Goal: Check status: Check status

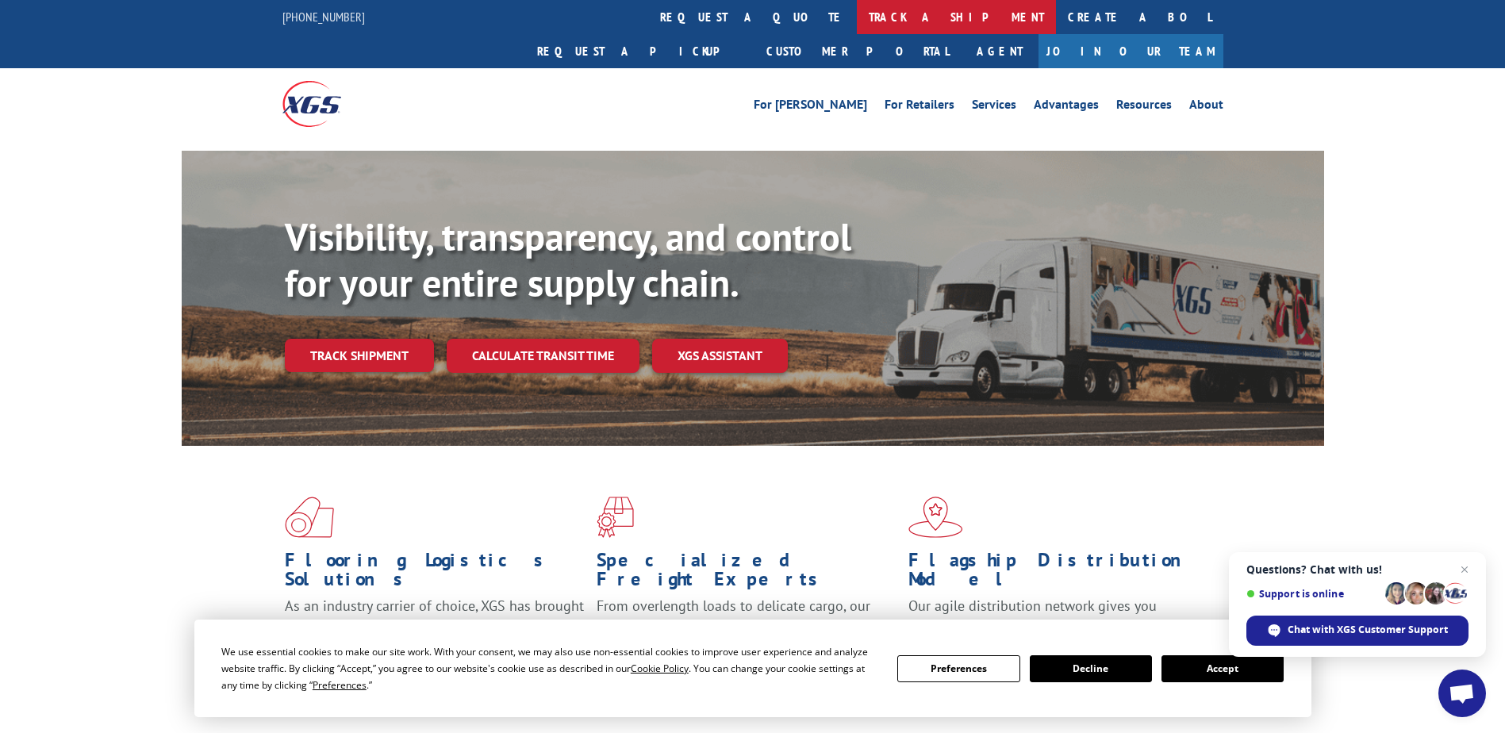
click at [857, 21] on link "track a shipment" at bounding box center [956, 17] width 199 height 34
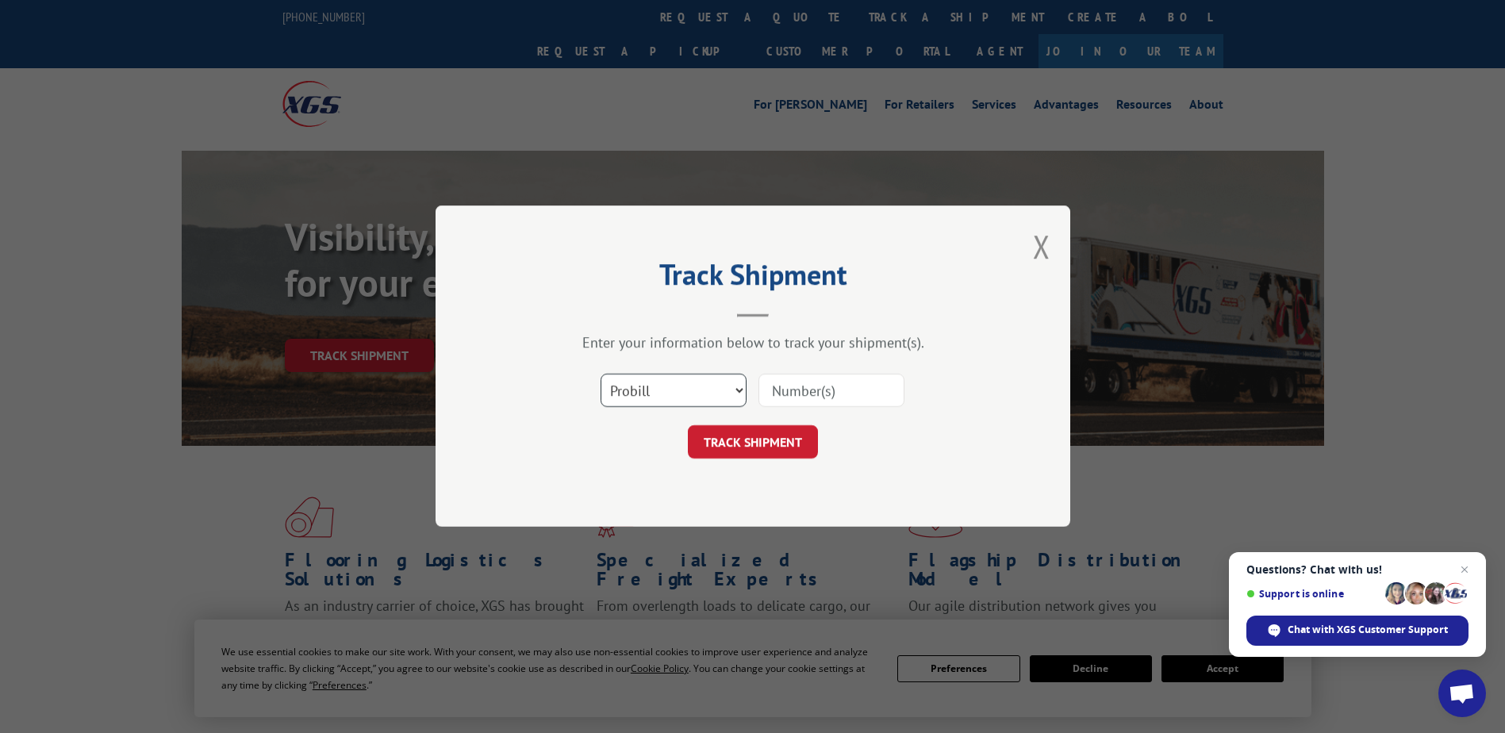
click at [670, 378] on select "Select category... Probill BOL PO" at bounding box center [674, 390] width 146 height 33
click at [601, 374] on select "Select category... Probill BOL PO" at bounding box center [674, 390] width 146 height 33
click at [780, 390] on input at bounding box center [831, 390] width 146 height 33
click at [723, 395] on select "Select category... Probill BOL PO" at bounding box center [674, 390] width 146 height 33
select select "probill"
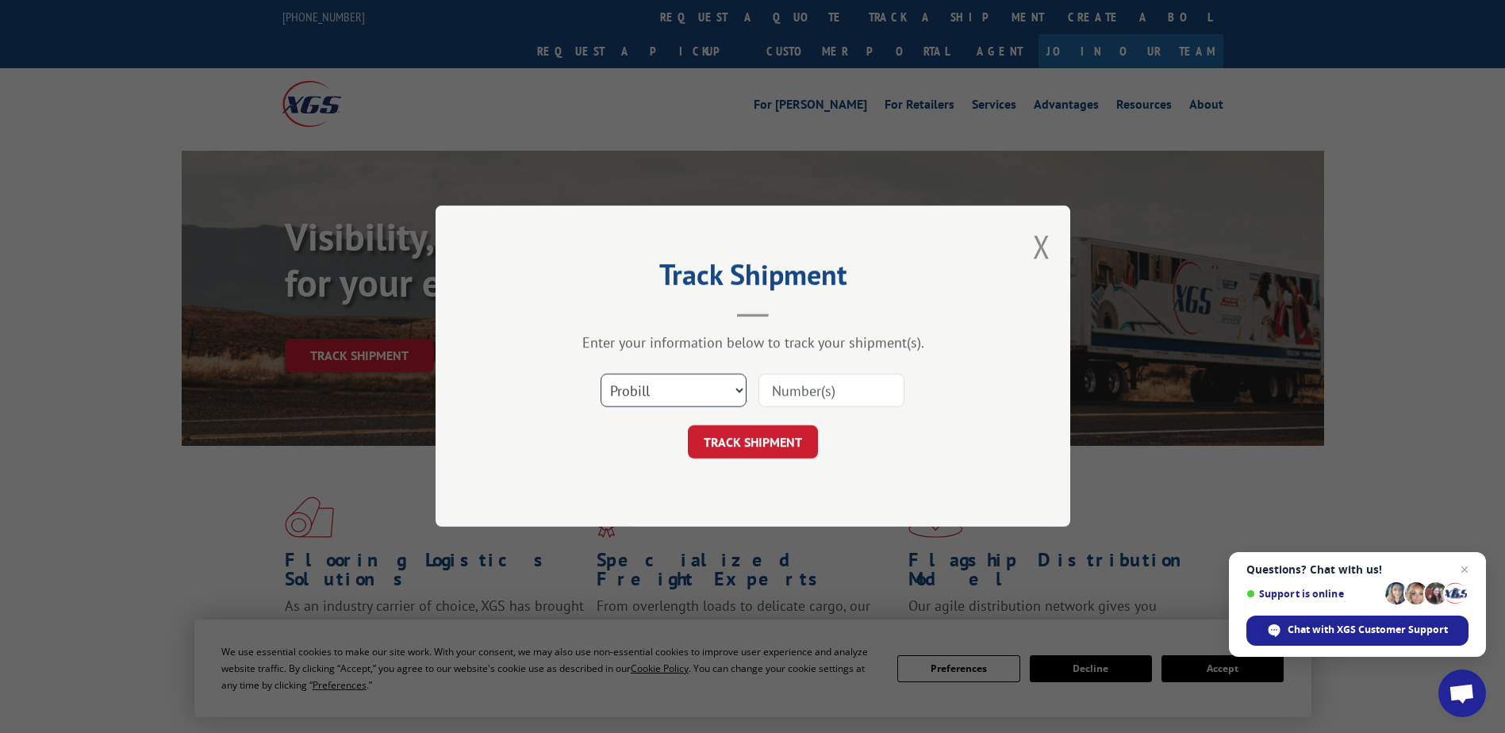
click at [601, 374] on select "Select category... Probill BOL PO" at bounding box center [674, 390] width 146 height 33
click at [782, 393] on input at bounding box center [831, 390] width 146 height 33
type input "16641529"
click button "TRACK SHIPMENT" at bounding box center [753, 442] width 130 height 33
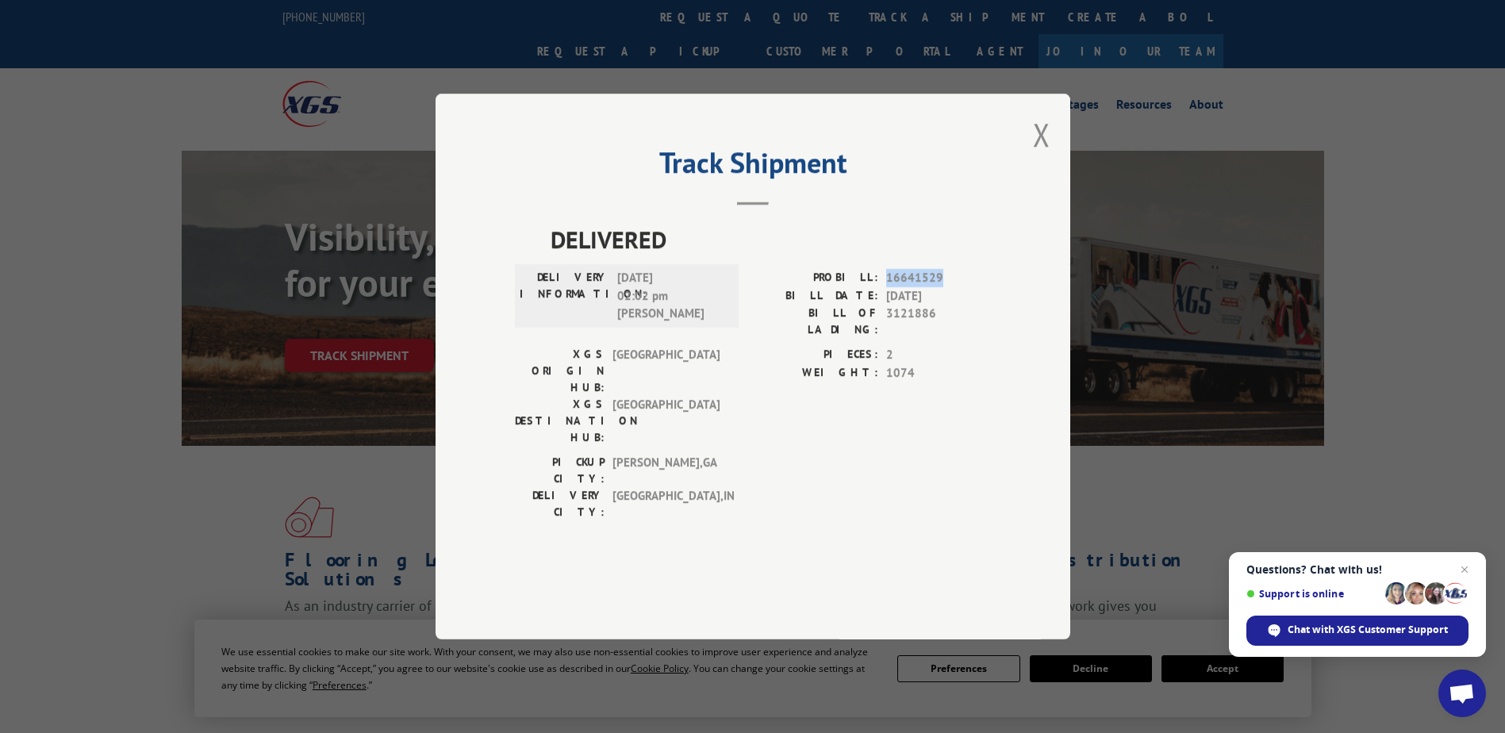
drag, startPoint x: 880, startPoint y: 323, endPoint x: 945, endPoint y: 327, distance: 65.2
click at [945, 287] on div "PROBILL: 16641529" at bounding box center [872, 278] width 238 height 18
drag, startPoint x: 945, startPoint y: 327, endPoint x: 912, endPoint y: 321, distance: 33.0
copy div "16641529"
click at [1043, 155] on button "Close modal" at bounding box center [1041, 134] width 17 height 42
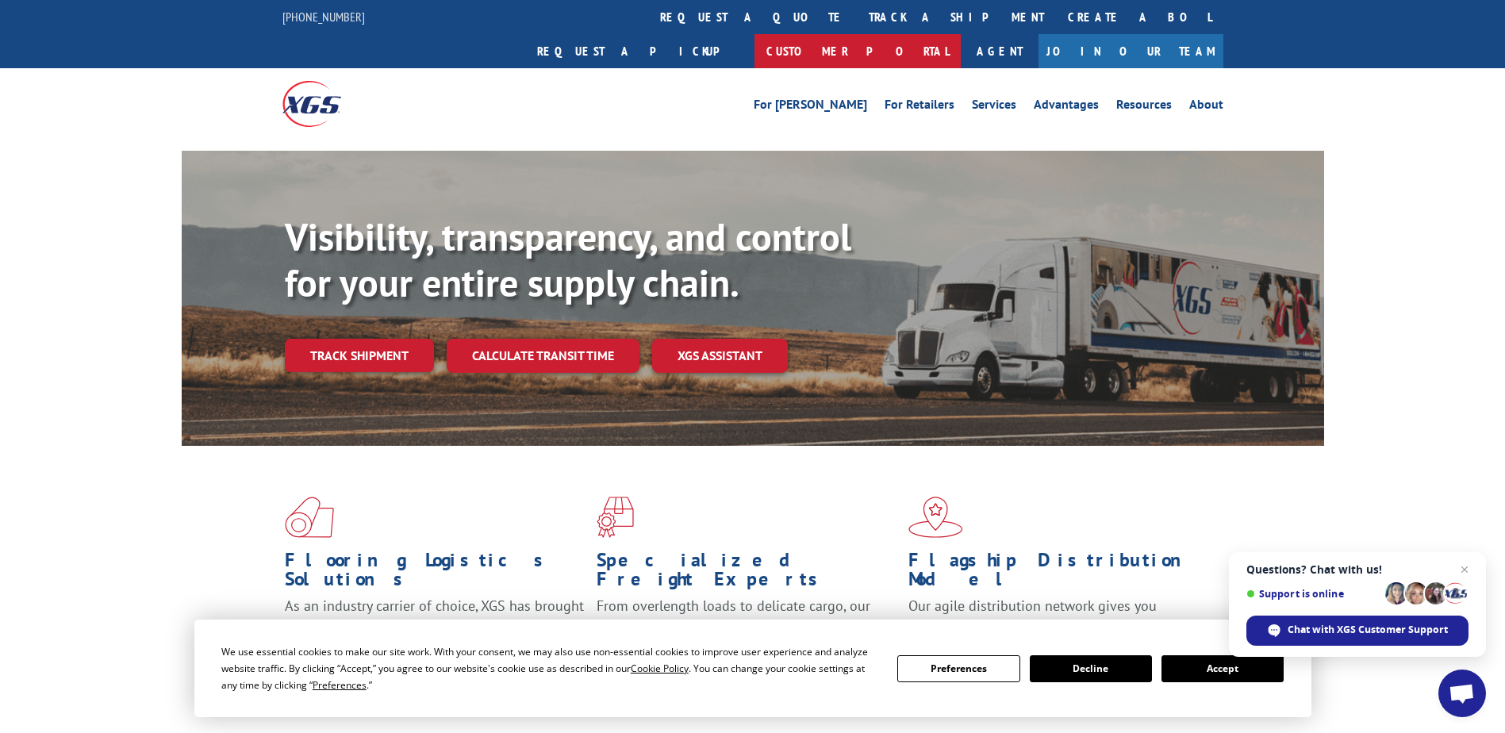
click at [961, 34] on link "Customer Portal" at bounding box center [857, 51] width 206 height 34
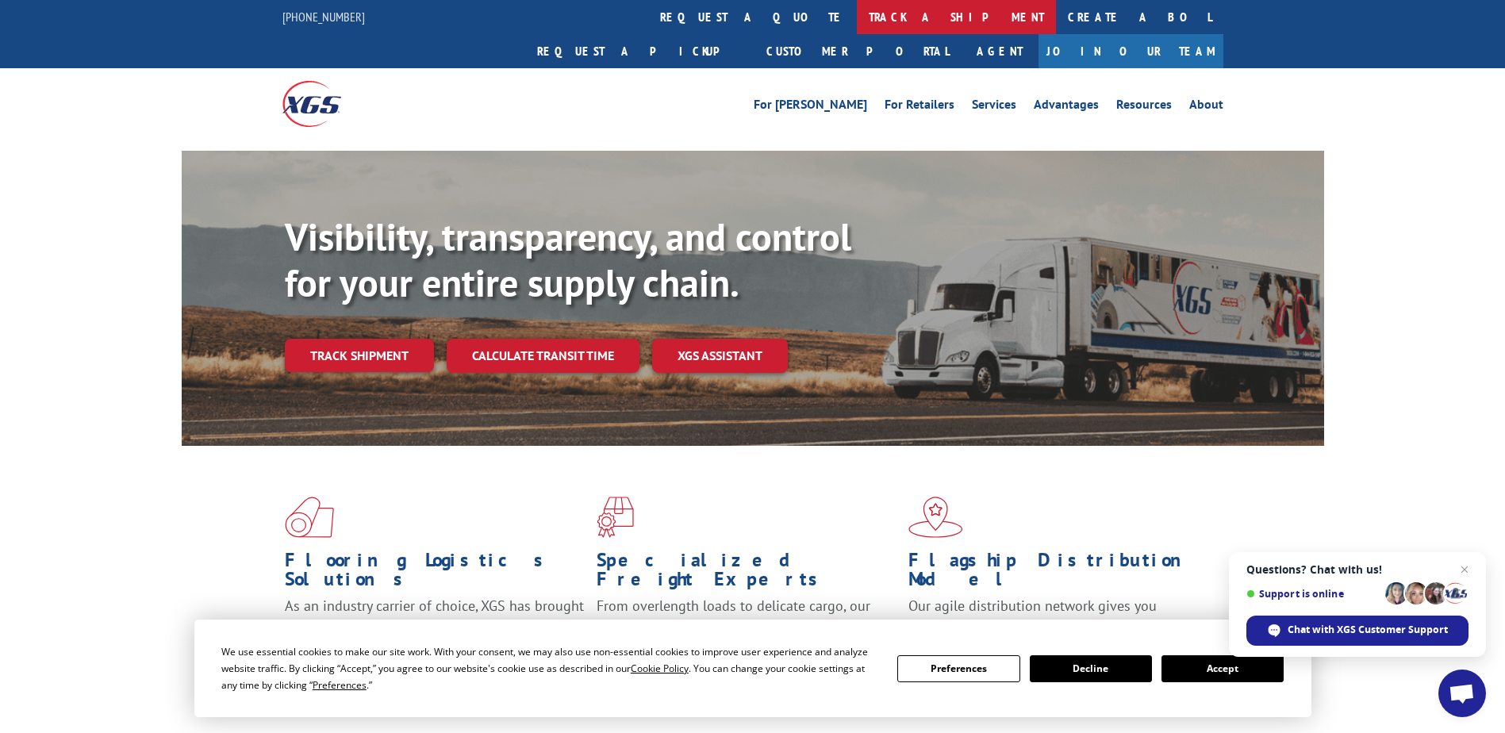
click at [857, 13] on link "track a shipment" at bounding box center [956, 17] width 199 height 34
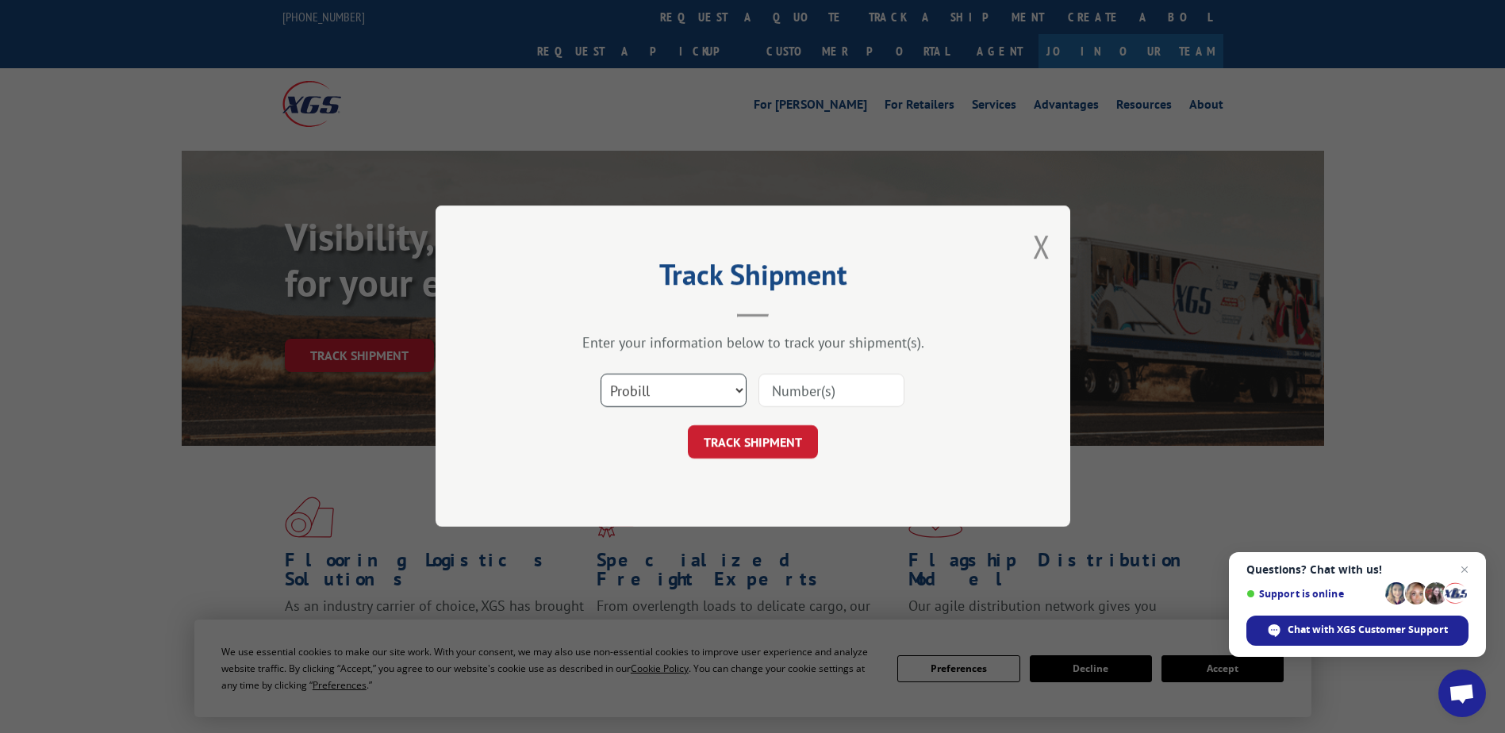
click at [665, 404] on select "Select category... Probill BOL PO" at bounding box center [674, 390] width 146 height 33
select select "bol"
click at [601, 374] on select "Select category... Probill BOL PO" at bounding box center [674, 390] width 146 height 33
click at [795, 390] on input at bounding box center [831, 390] width 146 height 33
type input "2067075"
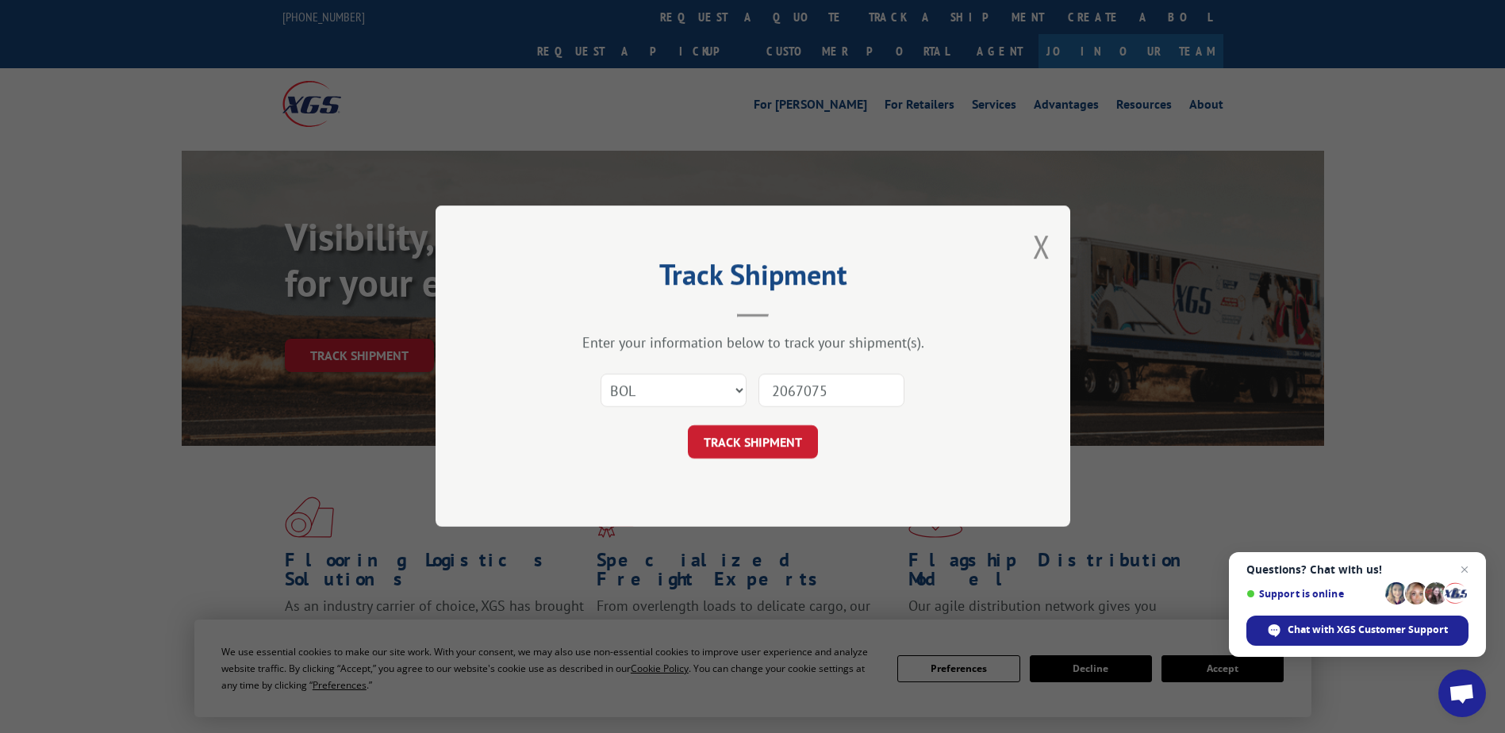
click button "TRACK SHIPMENT" at bounding box center [753, 442] width 130 height 33
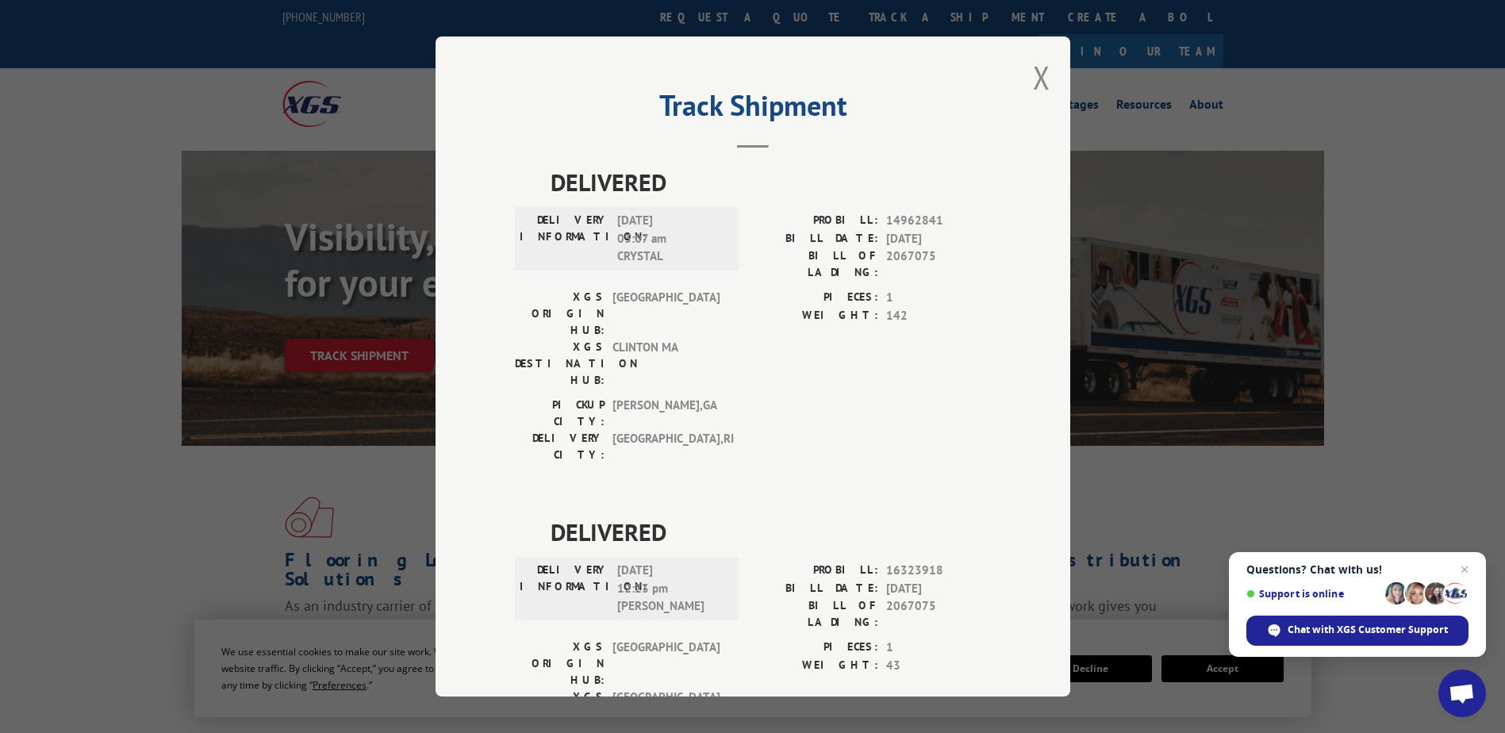
scroll to position [90, 0]
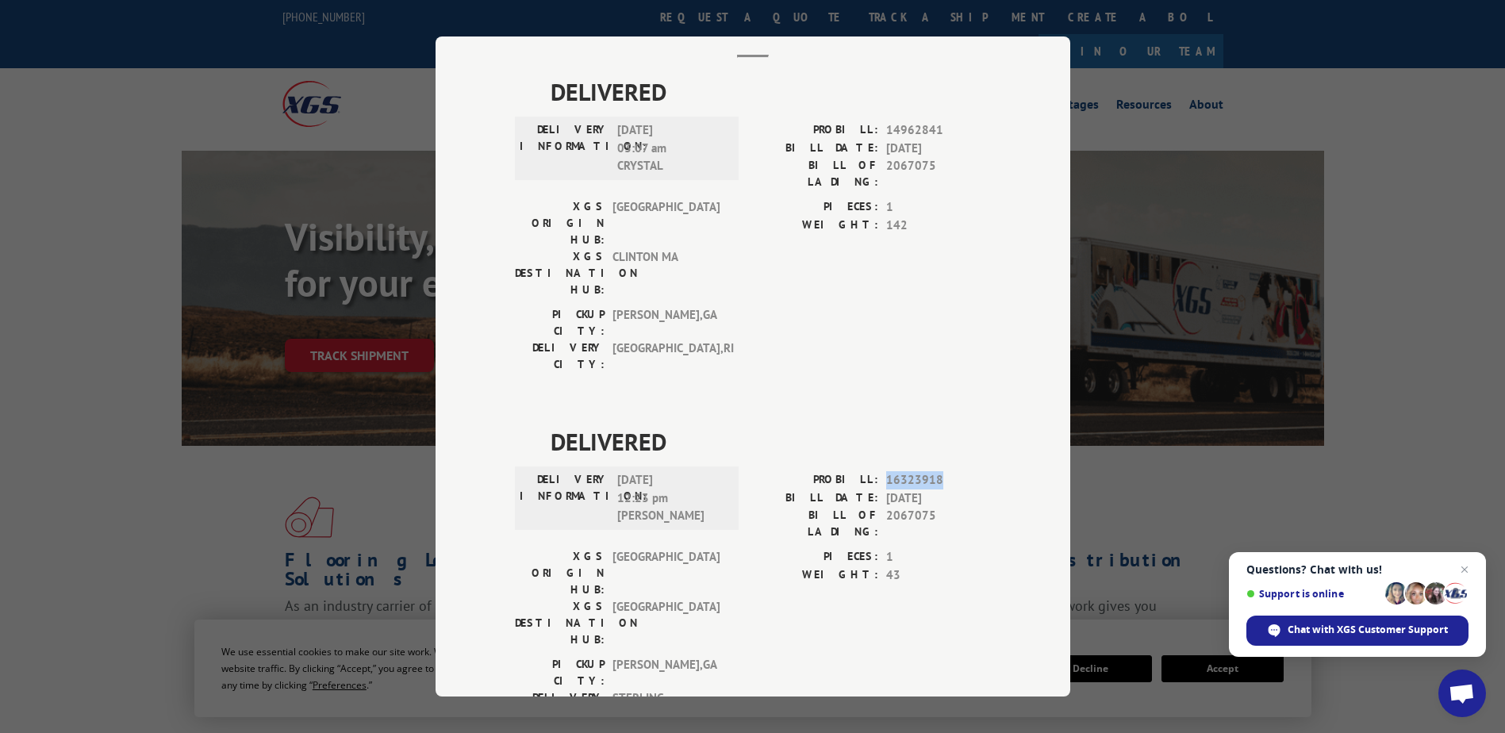
drag, startPoint x: 874, startPoint y: 405, endPoint x: 934, endPoint y: 391, distance: 61.2
click at [934, 424] on div "DELIVERED DELIVERY INFORMATION: [DATE] 12:23 pm [PERSON_NAME] PROBILL: 16323918…" at bounding box center [753, 578] width 476 height 309
drag, startPoint x: 934, startPoint y: 391, endPoint x: 916, endPoint y: 406, distance: 23.1
copy div "16323918"
click at [988, 327] on div "Track Shipment DELIVERED DELIVERY INFORMATION: [DATE] 03:07 am CRYSTAL PROBILL:…" at bounding box center [753, 366] width 635 height 660
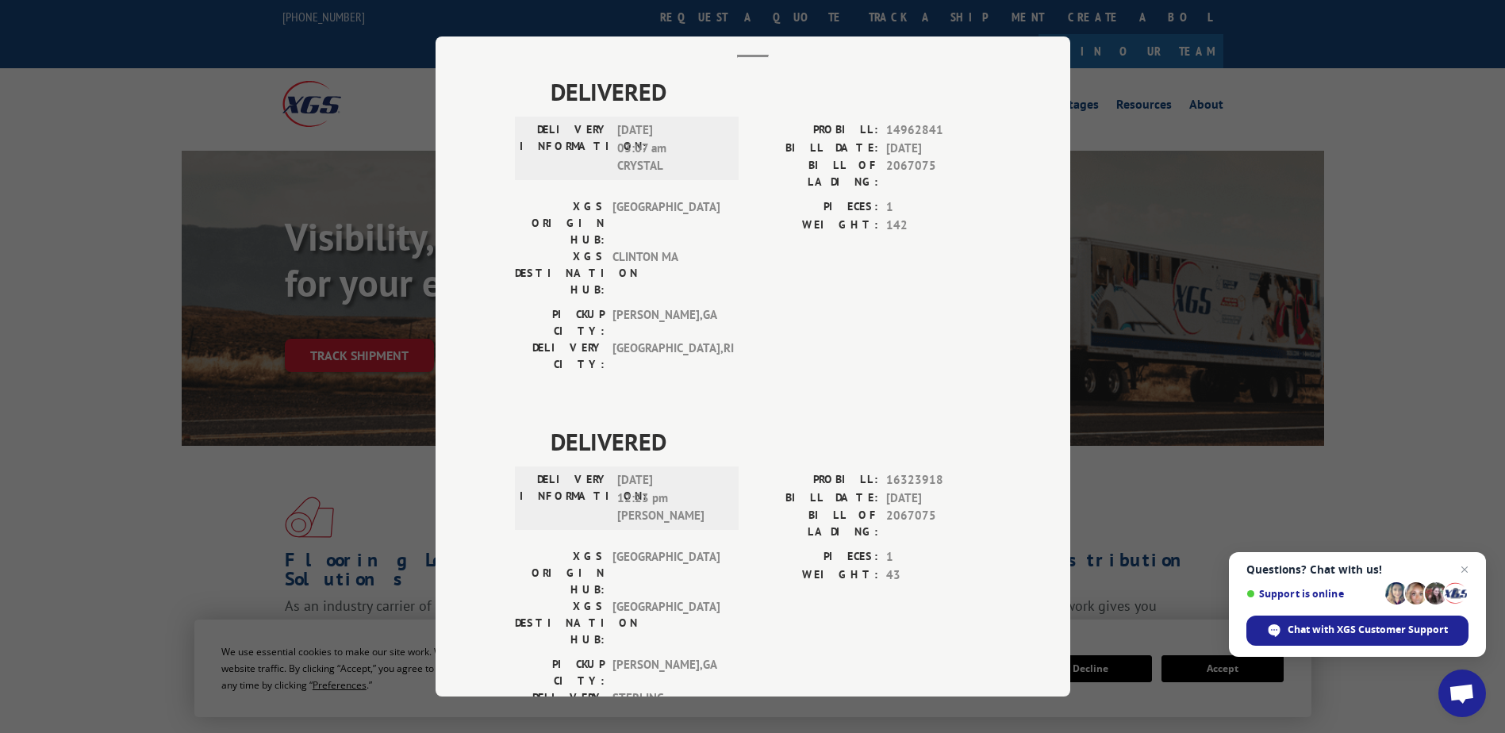
scroll to position [0, 0]
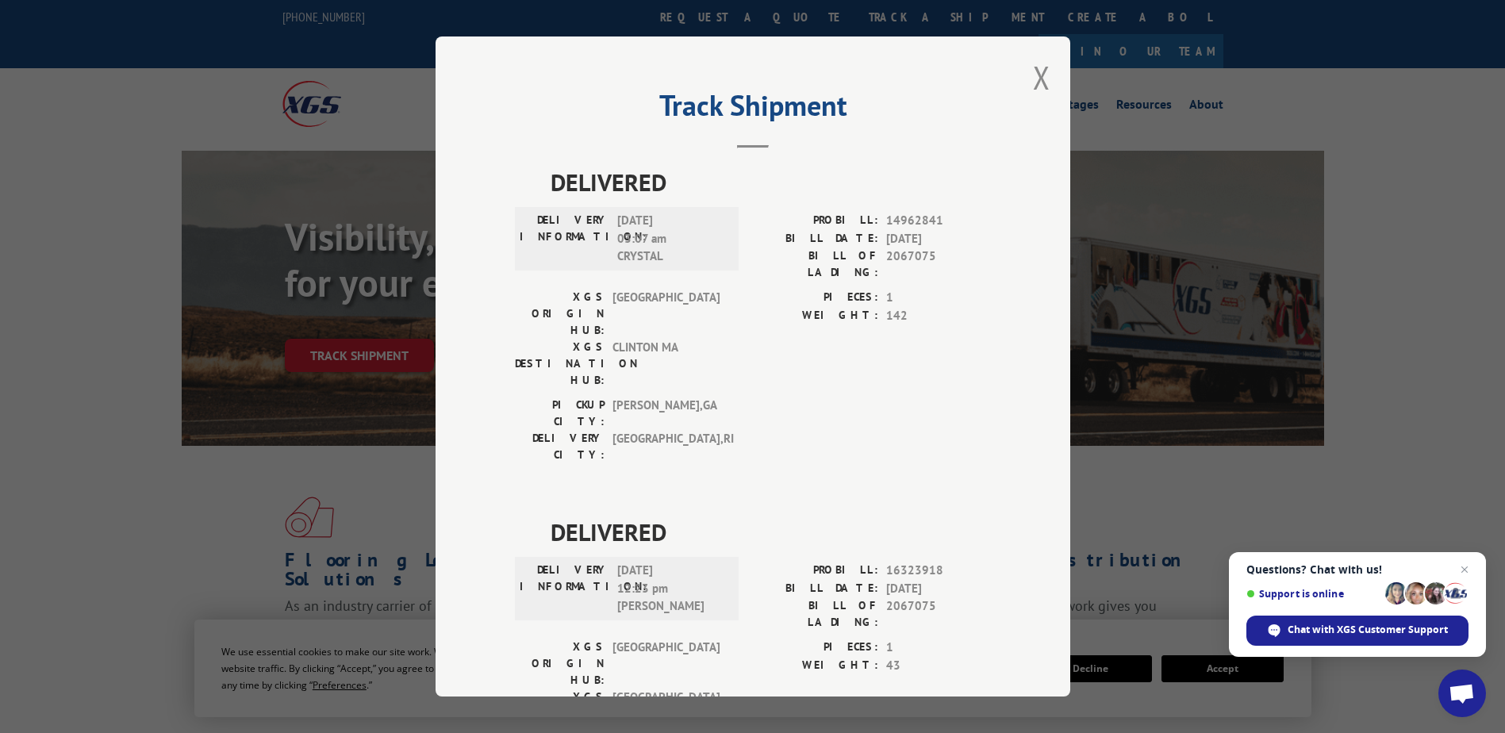
drag, startPoint x: 1032, startPoint y: 75, endPoint x: 1032, endPoint y: 55, distance: 19.8
click at [1033, 68] on button "Close modal" at bounding box center [1041, 77] width 17 height 42
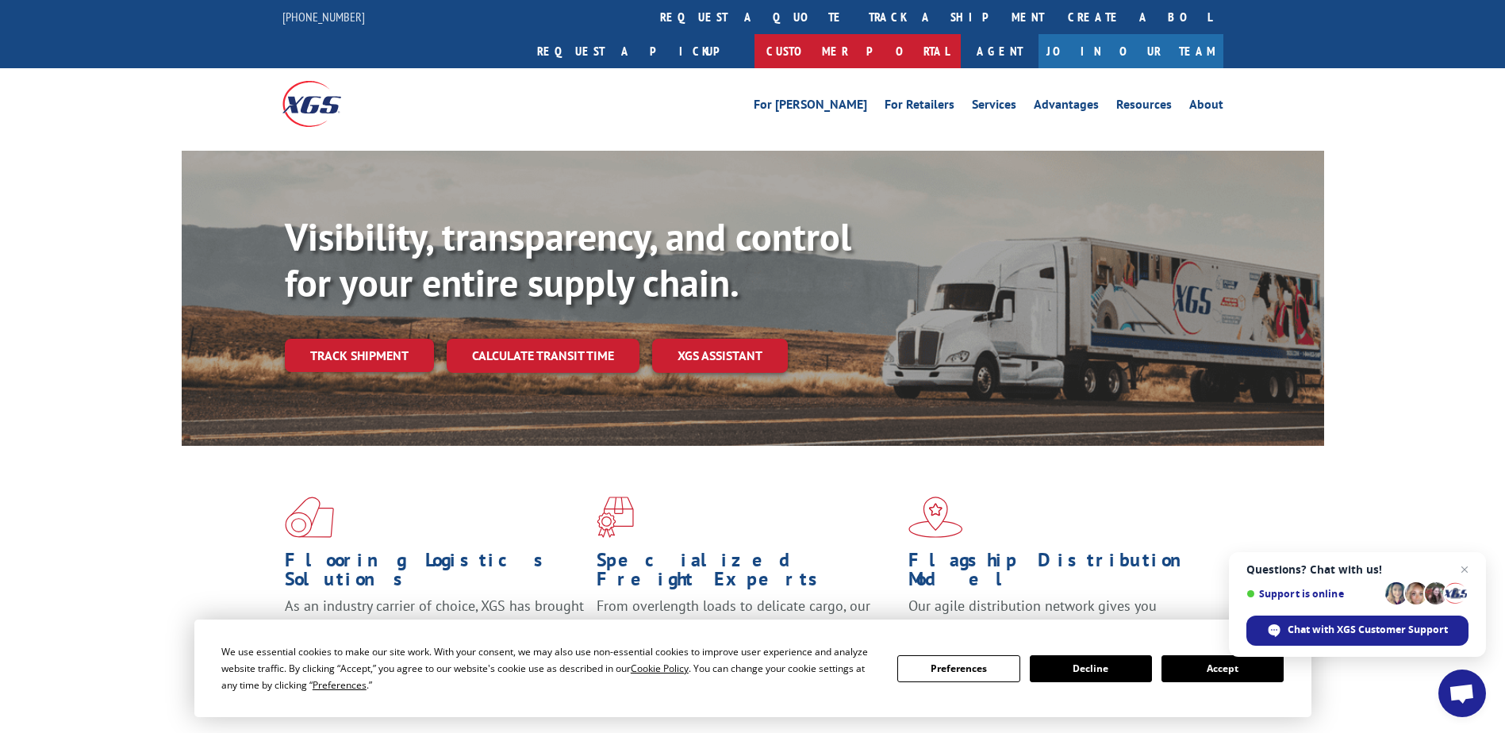
click at [961, 34] on link "Customer Portal" at bounding box center [857, 51] width 206 height 34
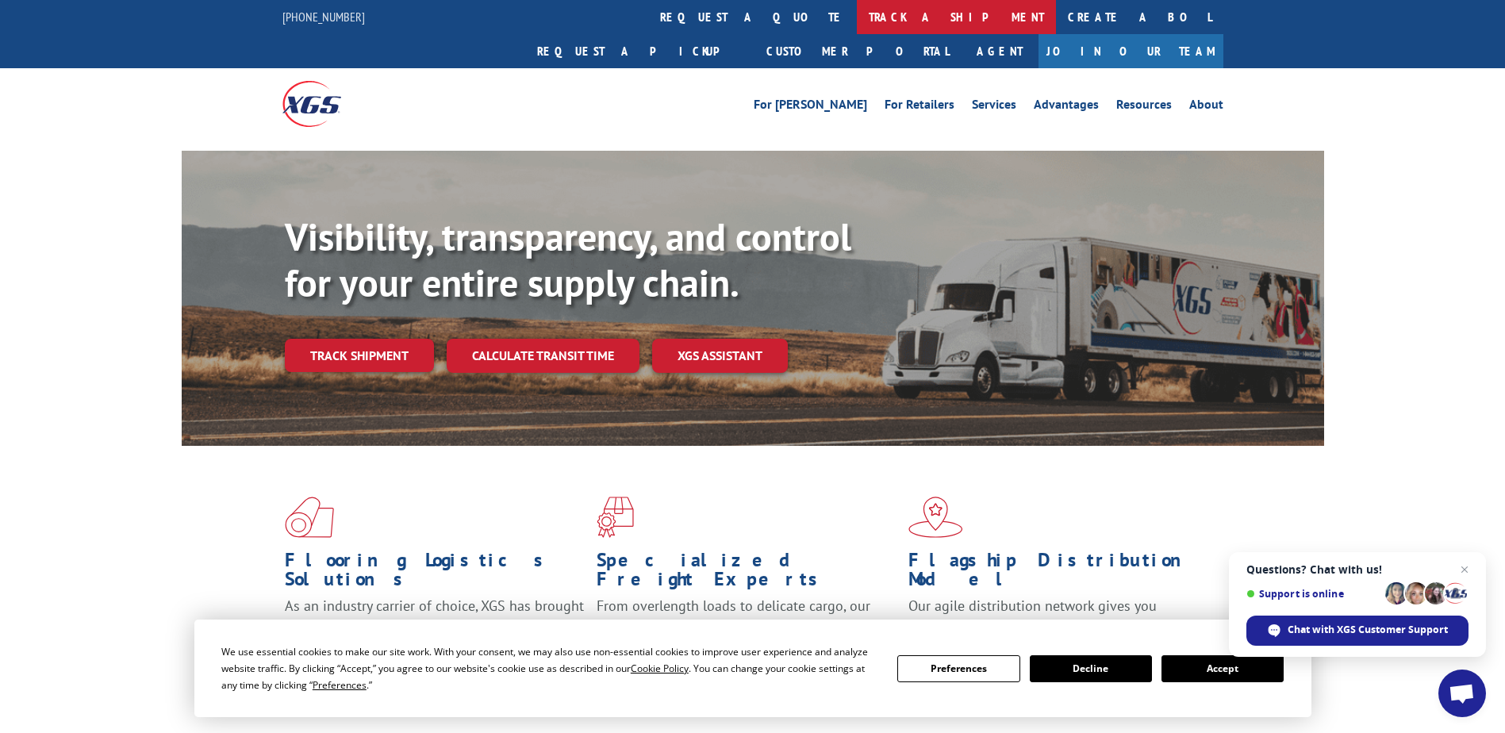
click at [857, 25] on link "track a shipment" at bounding box center [956, 17] width 199 height 34
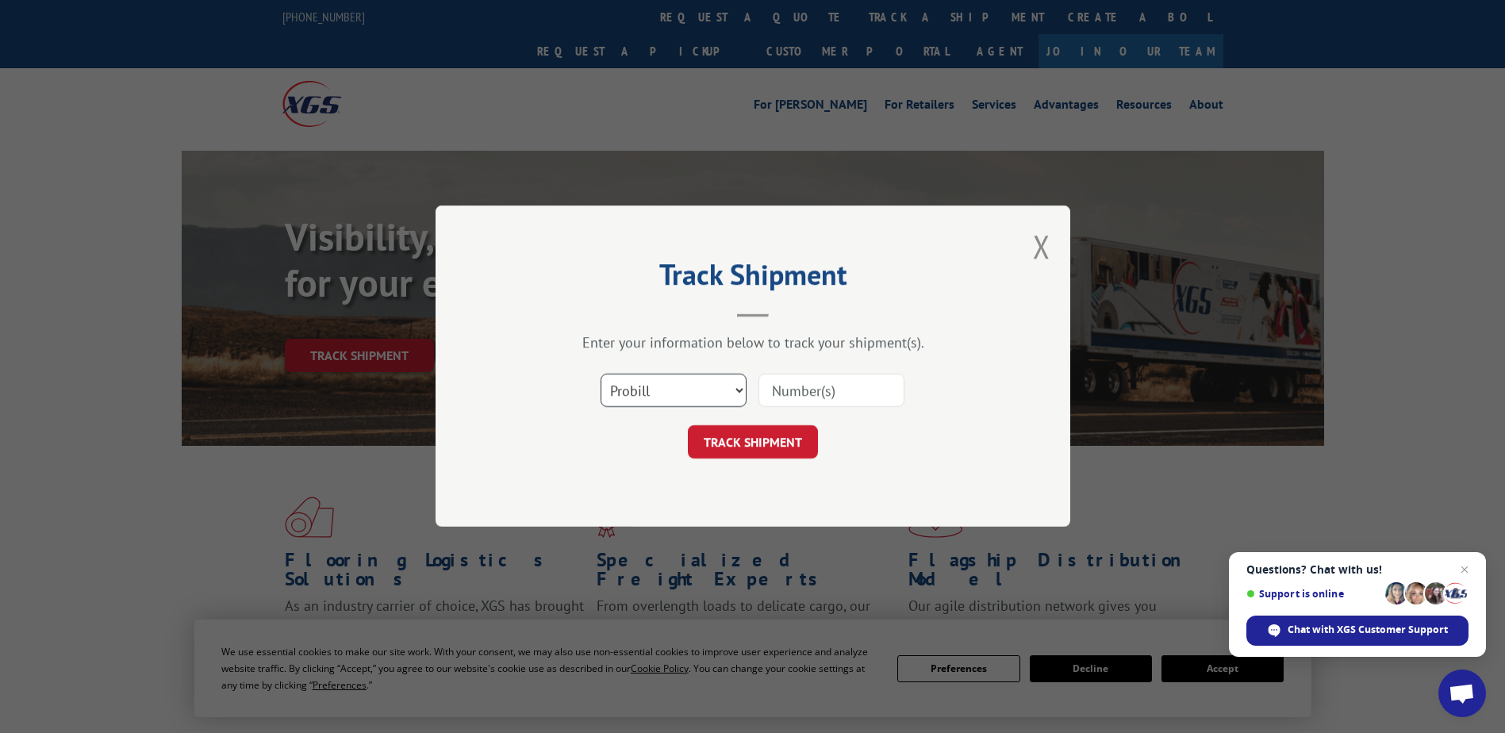
click at [672, 376] on select "Select category... Probill BOL PO" at bounding box center [674, 390] width 146 height 33
select select "bol"
click at [601, 374] on select "Select category... Probill BOL PO" at bounding box center [674, 390] width 146 height 33
click at [812, 390] on input at bounding box center [831, 390] width 146 height 33
type input "3121886"
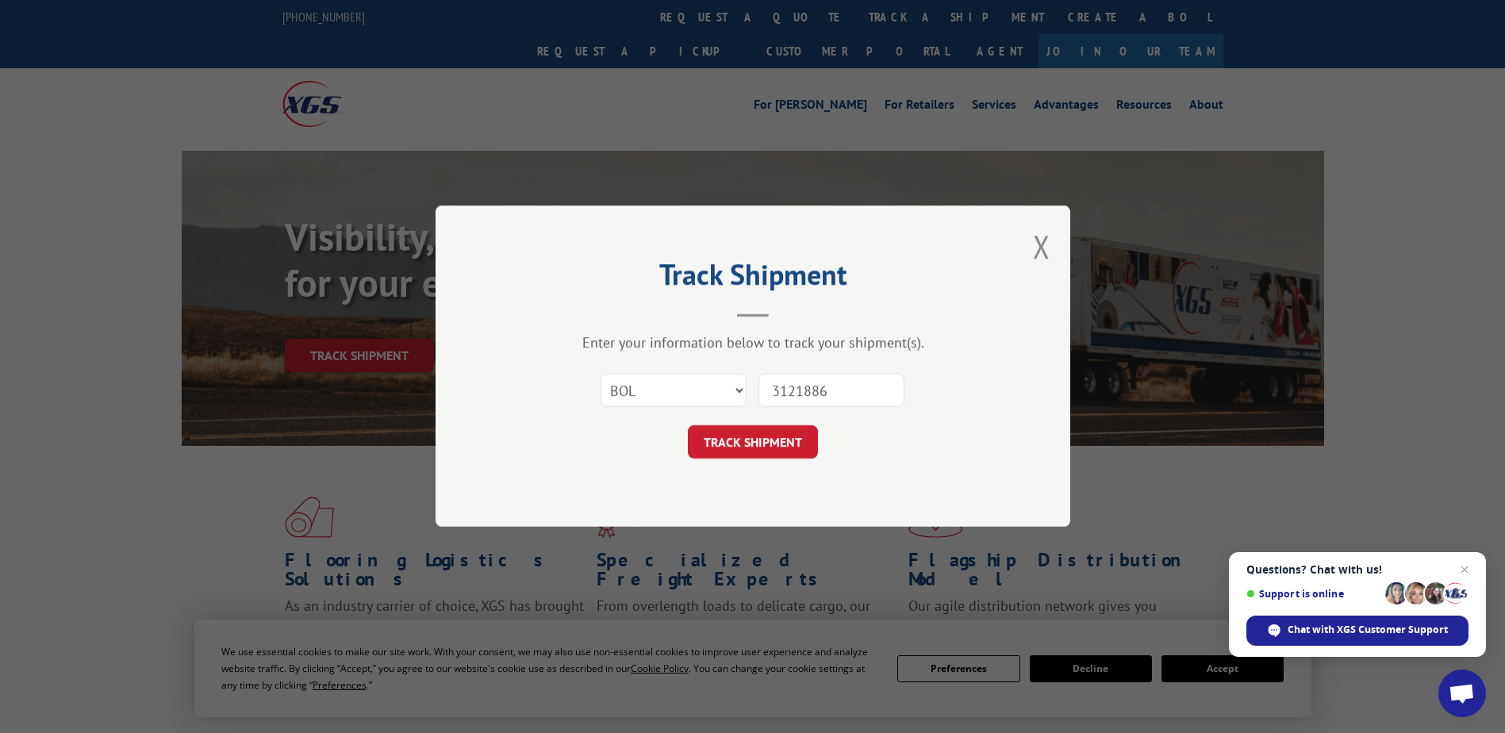
click button "TRACK SHIPMENT" at bounding box center [753, 442] width 130 height 33
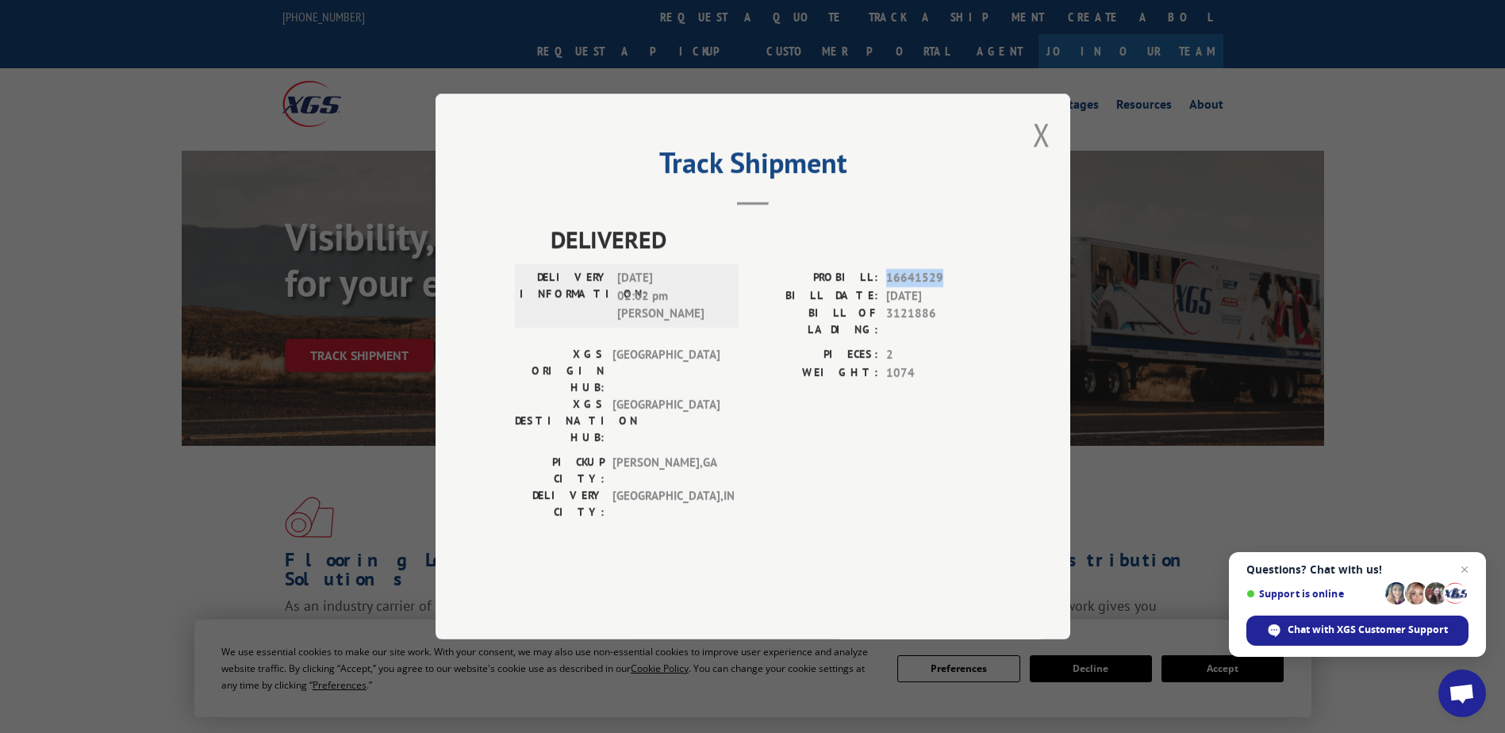
drag, startPoint x: 882, startPoint y: 318, endPoint x: 947, endPoint y: 318, distance: 65.0
click at [947, 287] on div "PROBILL: 16641529" at bounding box center [872, 278] width 238 height 18
drag, startPoint x: 947, startPoint y: 318, endPoint x: 912, endPoint y: 325, distance: 35.6
copy span "16641529"
click at [1028, 179] on div "Track Shipment DELIVERED DELIVERY INFORMATION: [DATE] 02:02 pm [PERSON_NAME] PR…" at bounding box center [753, 367] width 635 height 546
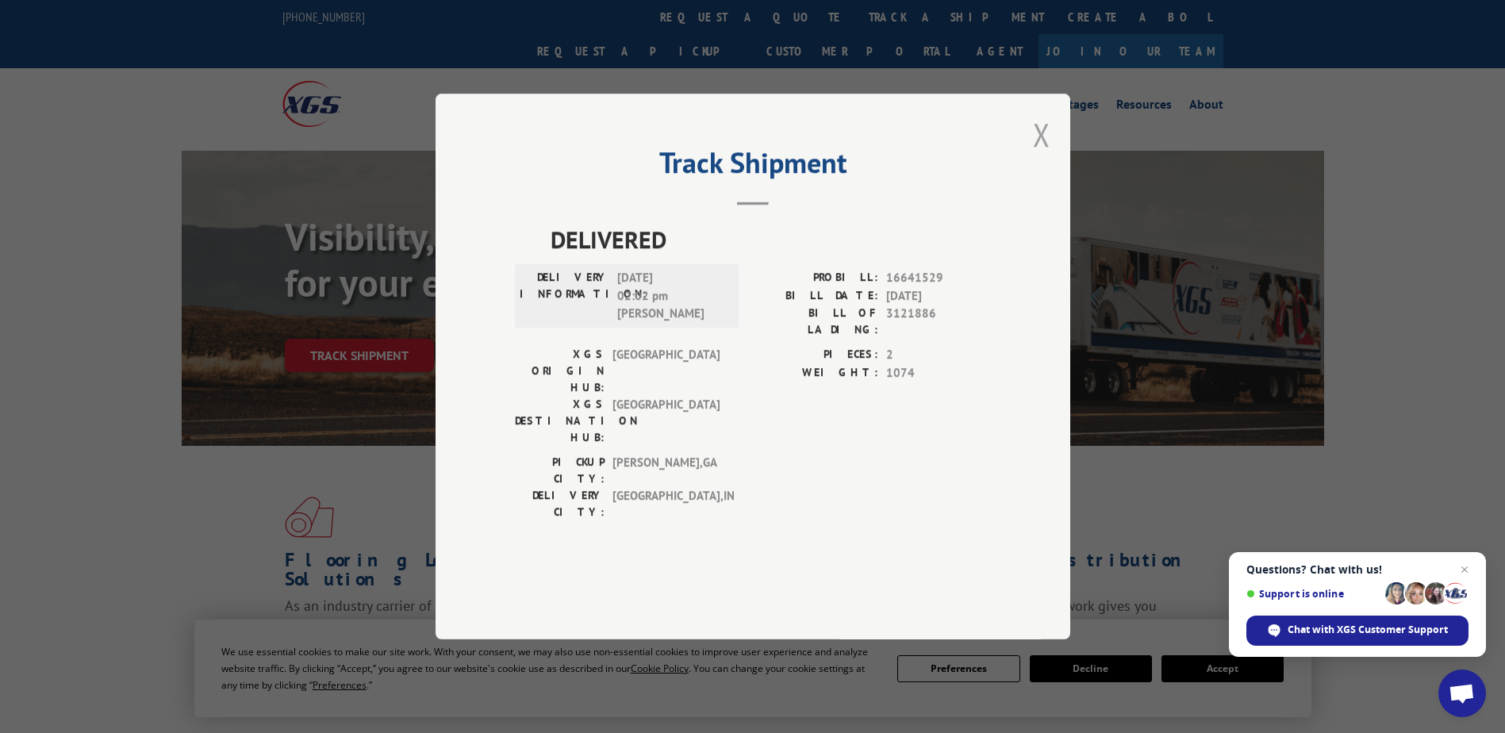
click at [1046, 155] on button "Close modal" at bounding box center [1041, 134] width 17 height 42
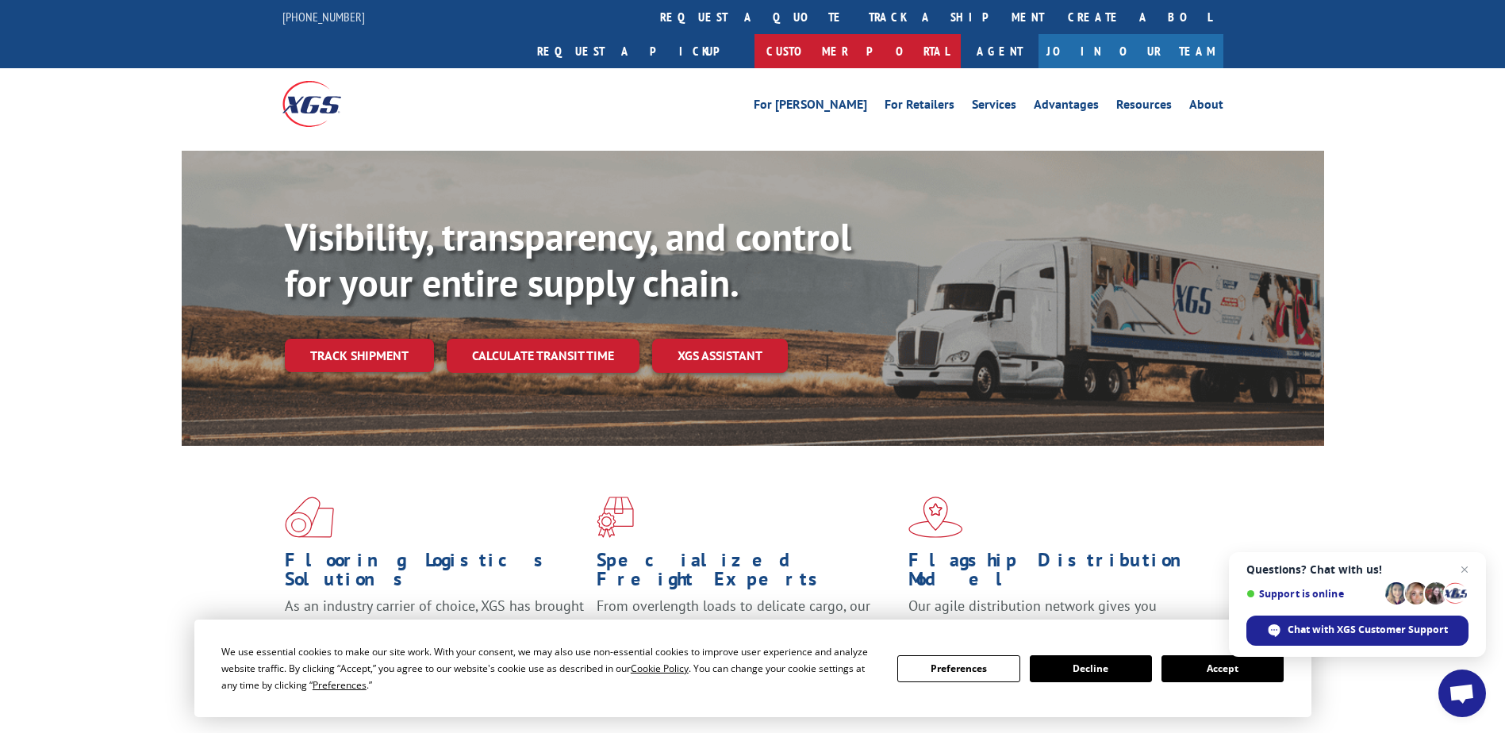
click at [961, 34] on link "Customer Portal" at bounding box center [857, 51] width 206 height 34
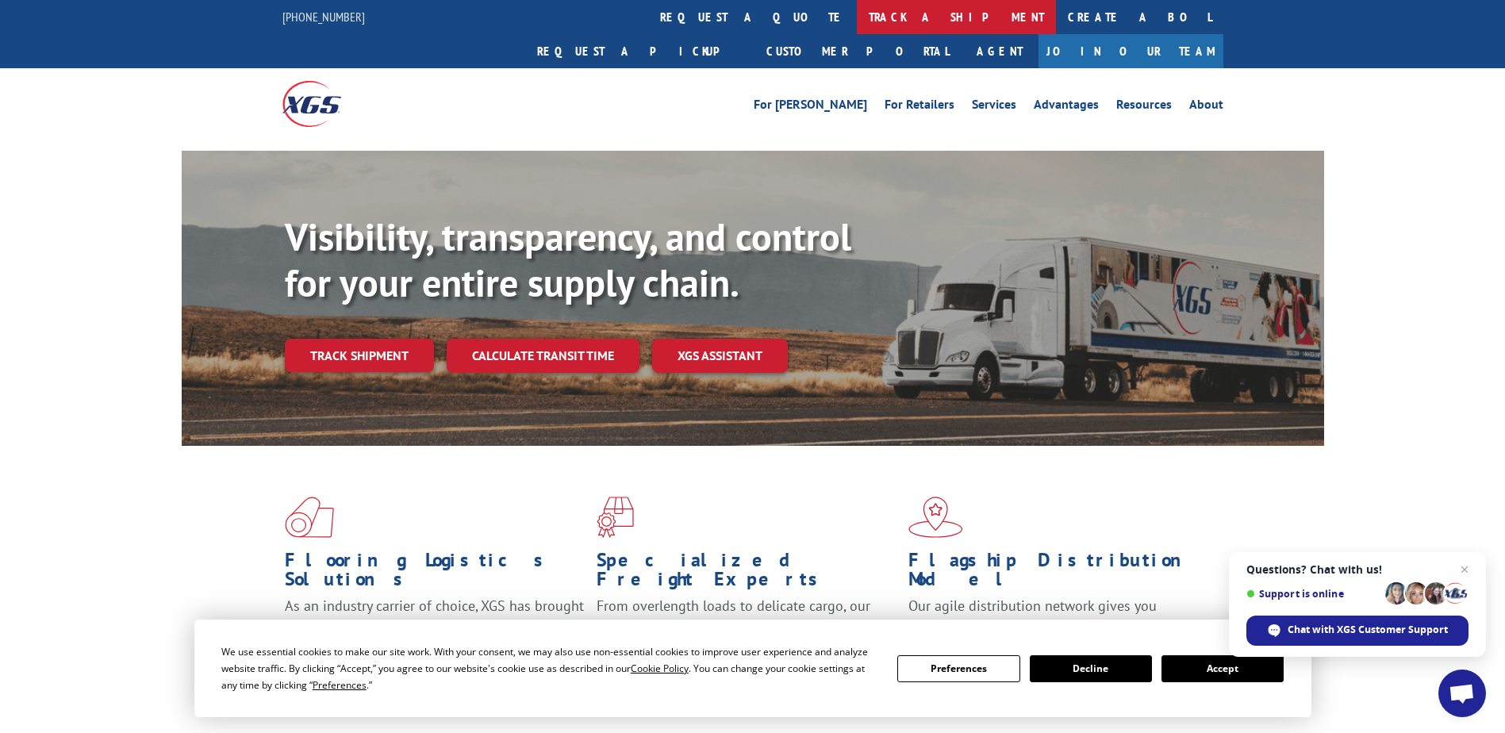
click at [857, 10] on link "track a shipment" at bounding box center [956, 17] width 199 height 34
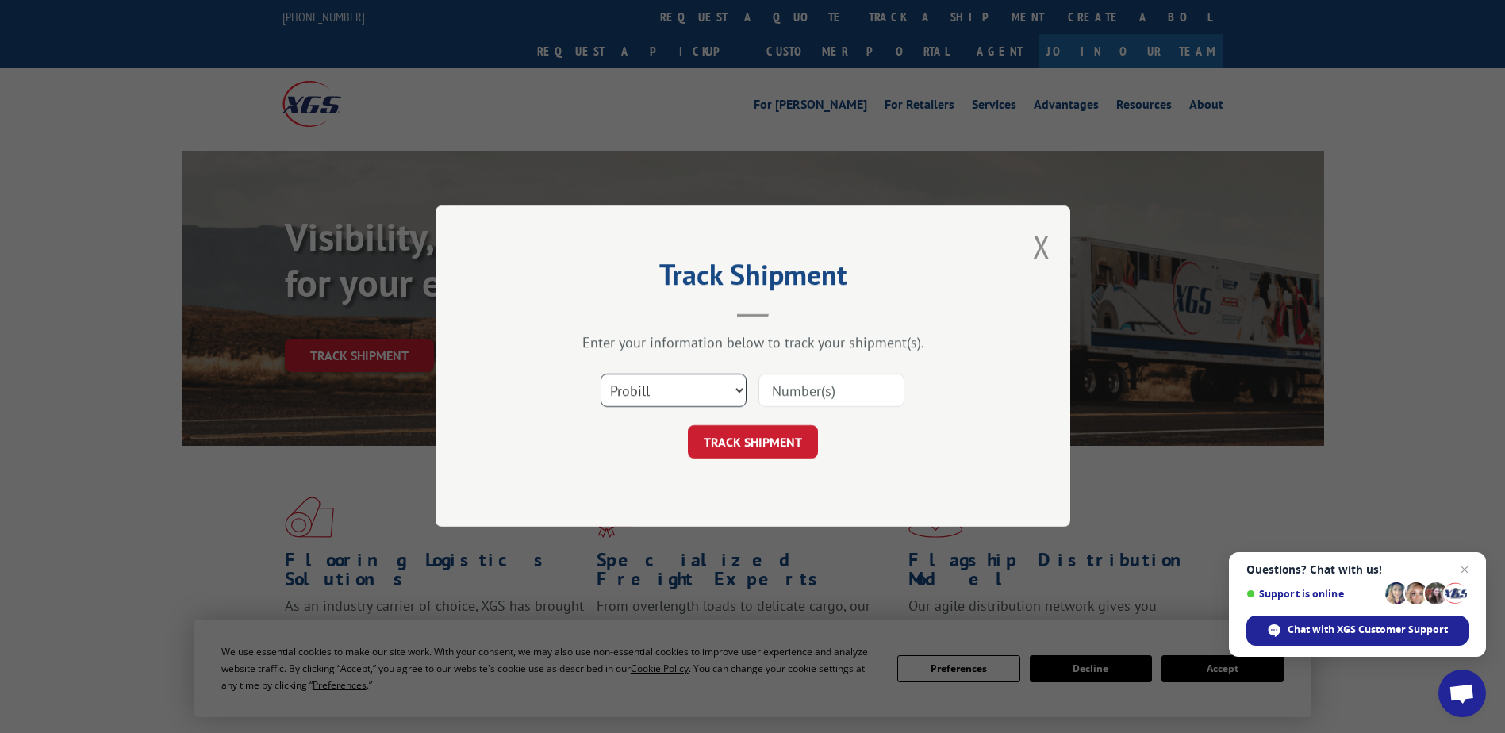
click at [666, 384] on select "Select category... Probill BOL PO" at bounding box center [674, 390] width 146 height 33
select select "bol"
click at [601, 374] on select "Select category... Probill BOL PO" at bounding box center [674, 390] width 146 height 33
click at [807, 392] on input at bounding box center [831, 390] width 146 height 33
type input "2077534"
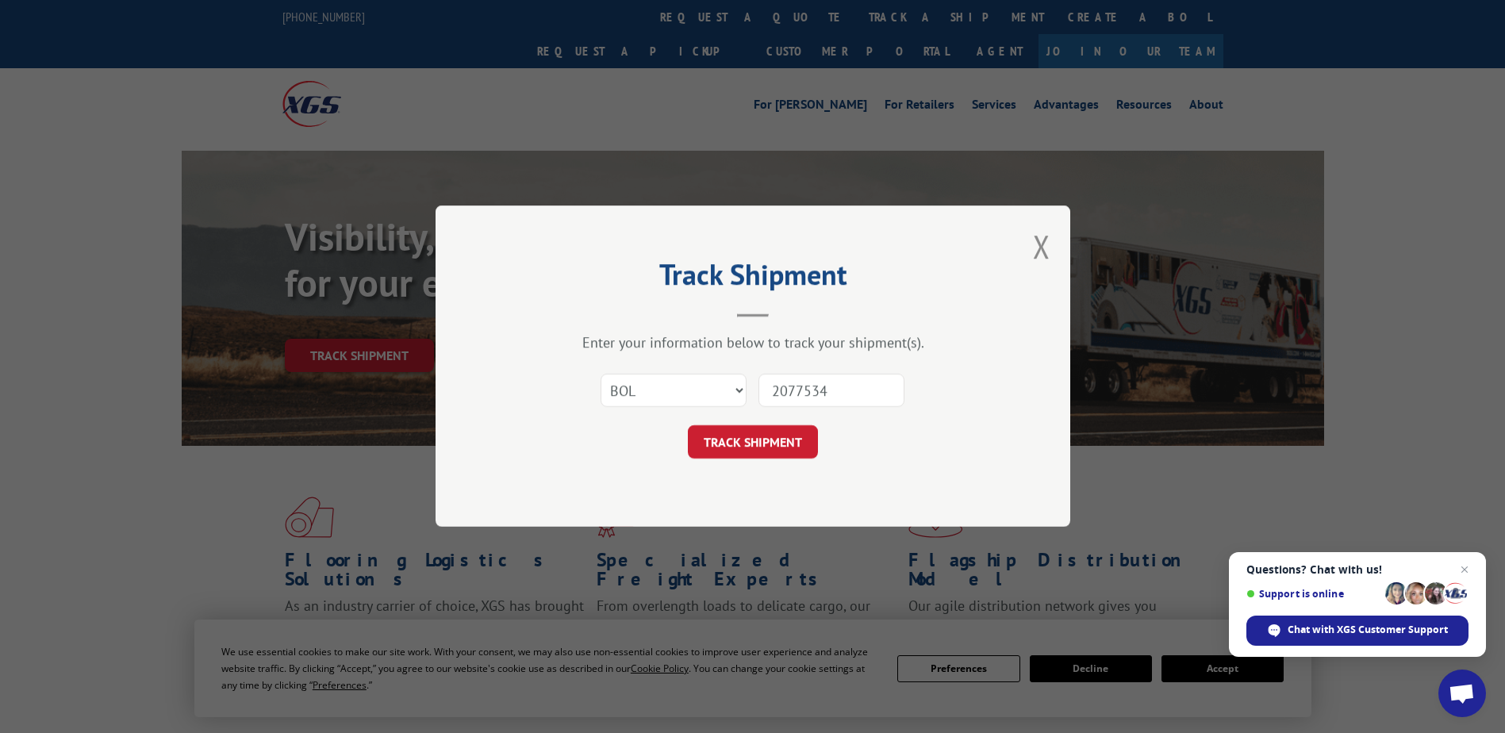
click button "TRACK SHIPMENT" at bounding box center [753, 442] width 130 height 33
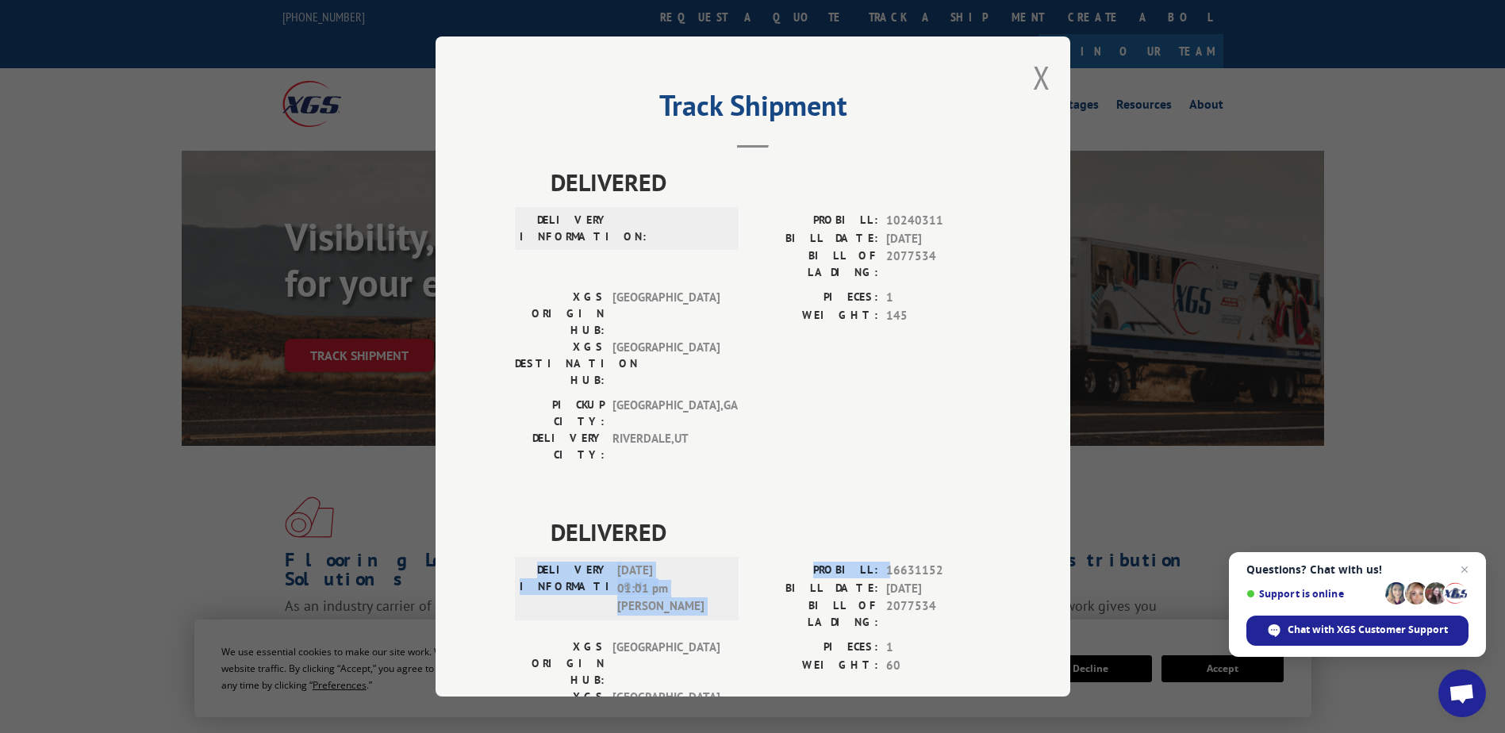
drag, startPoint x: 880, startPoint y: 478, endPoint x: 935, endPoint y: 455, distance: 60.1
click at [935, 514] on div "DELIVERED DELIVERY INFORMATION: [DATE] 01:01 pm [PERSON_NAME]: 16631152 BILL DA…" at bounding box center [753, 667] width 476 height 307
drag, startPoint x: 935, startPoint y: 455, endPoint x: 923, endPoint y: 464, distance: 15.9
click at [923, 514] on div "DELIVERED DELIVERY INFORMATION: [DATE] 01:01 pm [PERSON_NAME]: 16631152 BILL DA…" at bounding box center [753, 667] width 476 height 307
drag, startPoint x: 940, startPoint y: 470, endPoint x: 881, endPoint y: 481, distance: 60.5
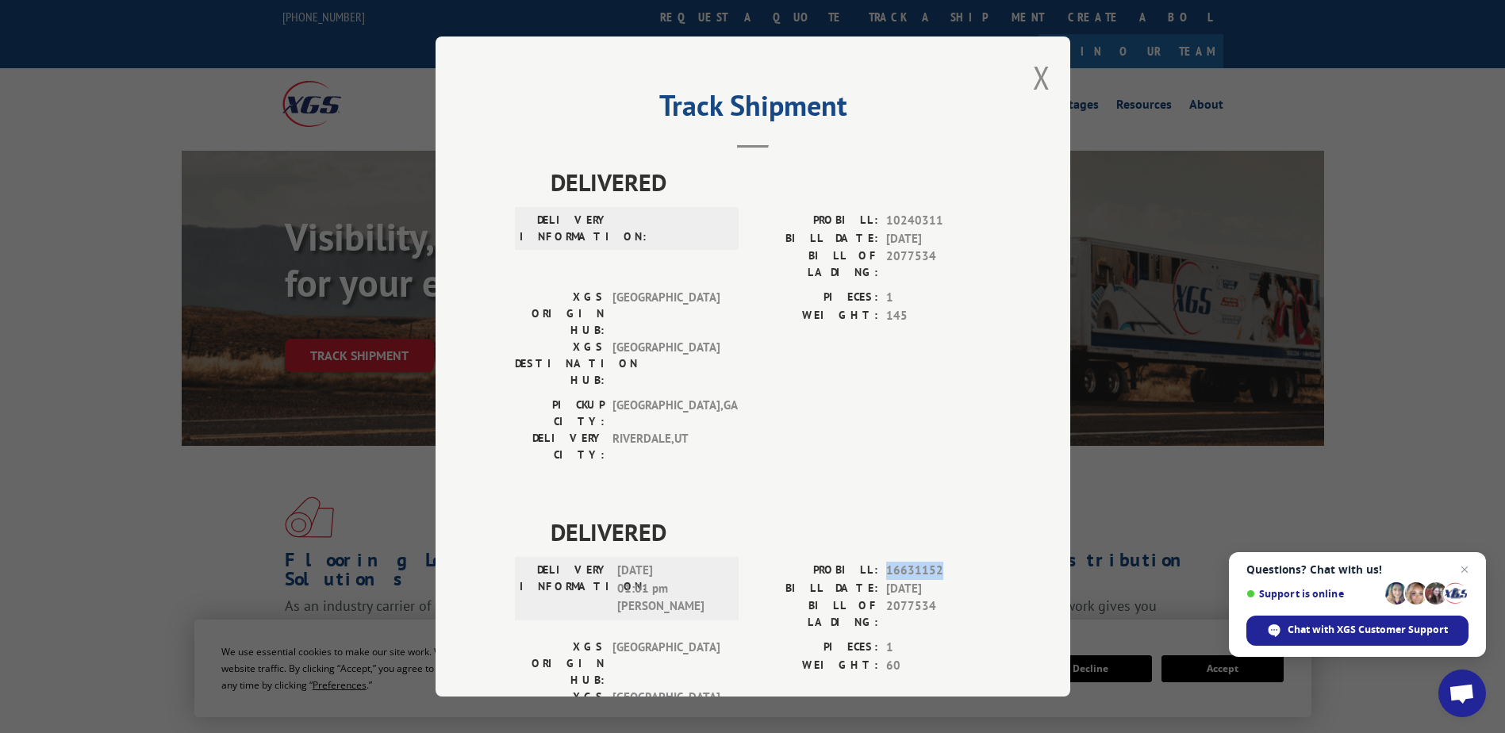
click at [886, 562] on span "16631152" at bounding box center [938, 571] width 105 height 18
drag, startPoint x: 881, startPoint y: 481, endPoint x: 885, endPoint y: 470, distance: 11.0
copy span "16631152"
click at [1033, 91] on button "Close modal" at bounding box center [1041, 77] width 17 height 42
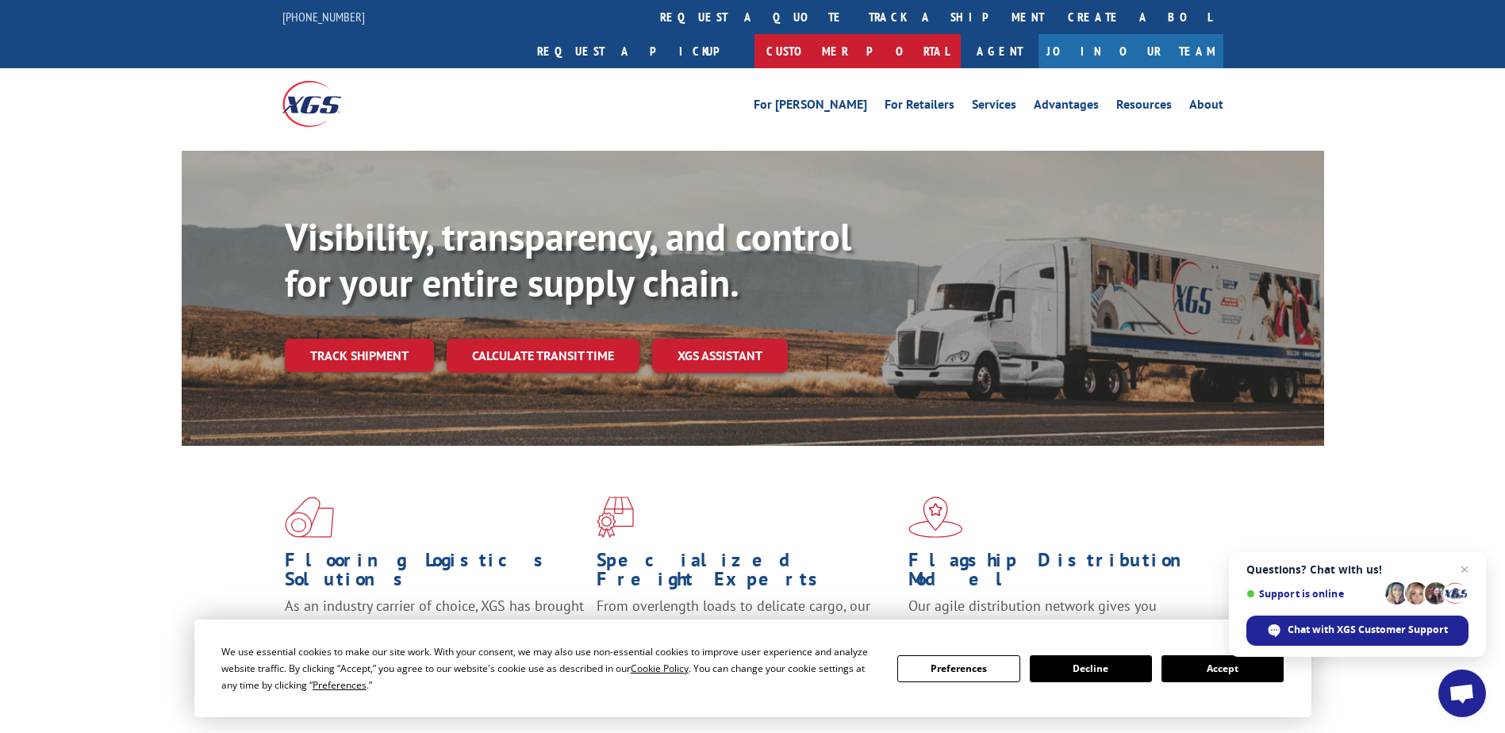
click at [961, 34] on link "Customer Portal" at bounding box center [857, 51] width 206 height 34
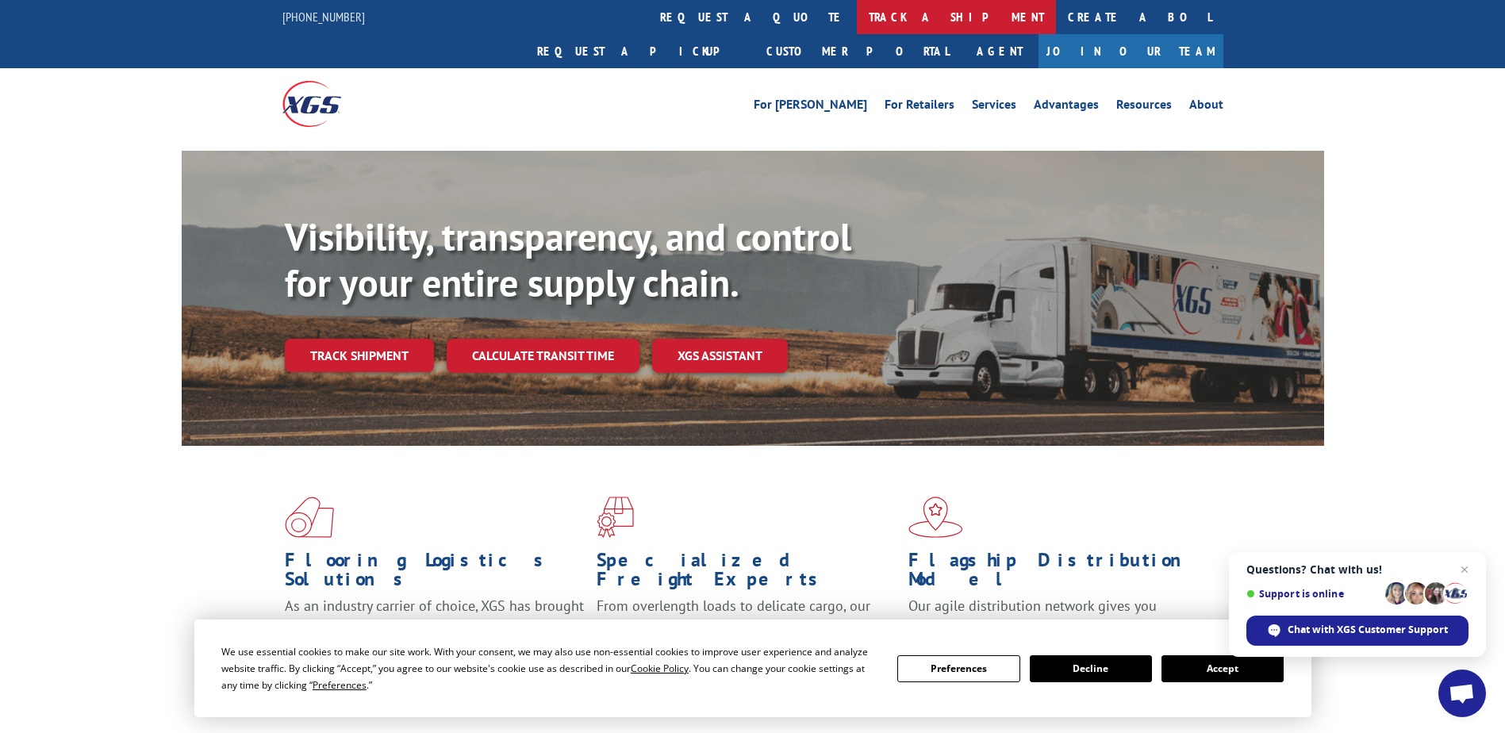
click at [857, 15] on link "track a shipment" at bounding box center [956, 17] width 199 height 34
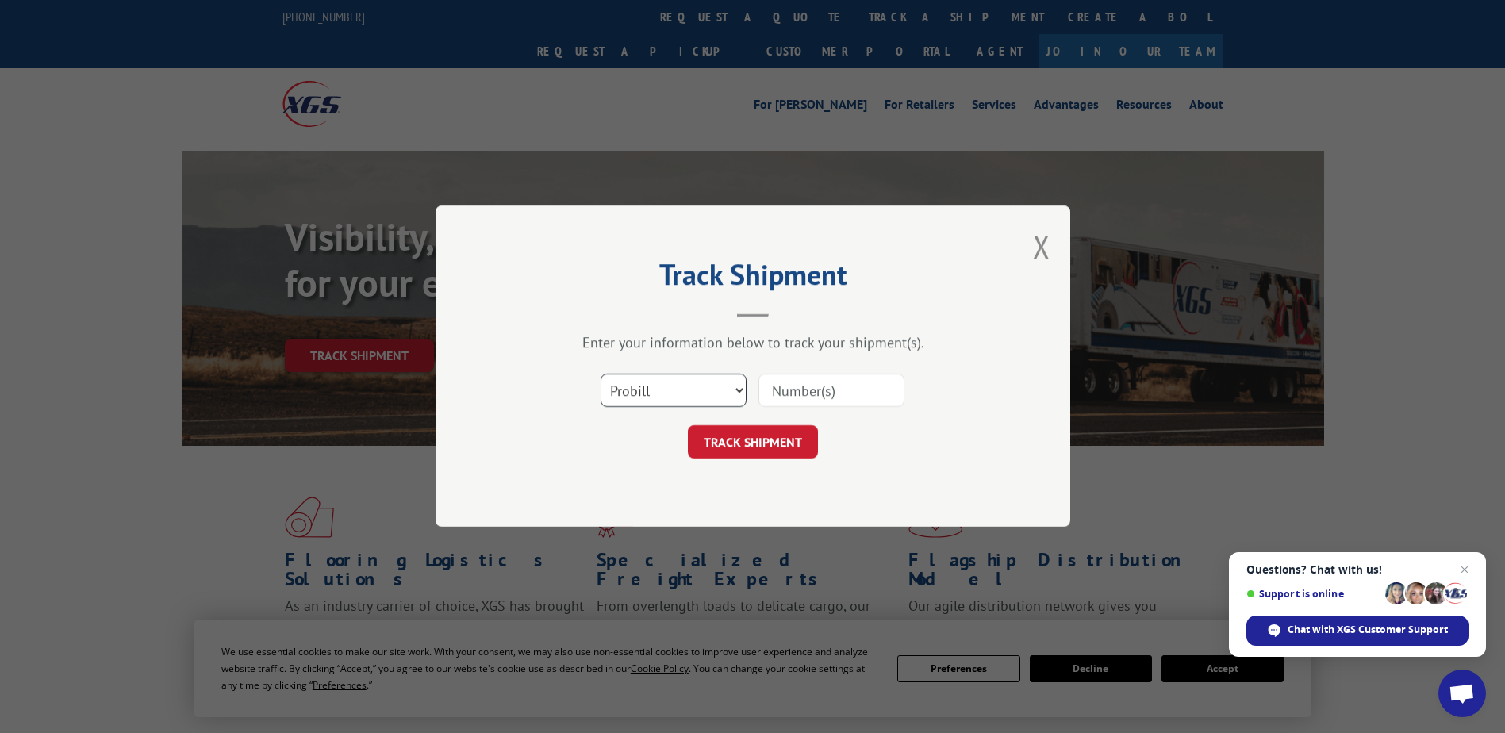
click at [716, 393] on select "Select category... Probill BOL PO" at bounding box center [674, 390] width 146 height 33
select select "bol"
click at [601, 374] on select "Select category... Probill BOL PO" at bounding box center [674, 390] width 146 height 33
click at [792, 382] on input at bounding box center [831, 390] width 146 height 33
type input "2078184"
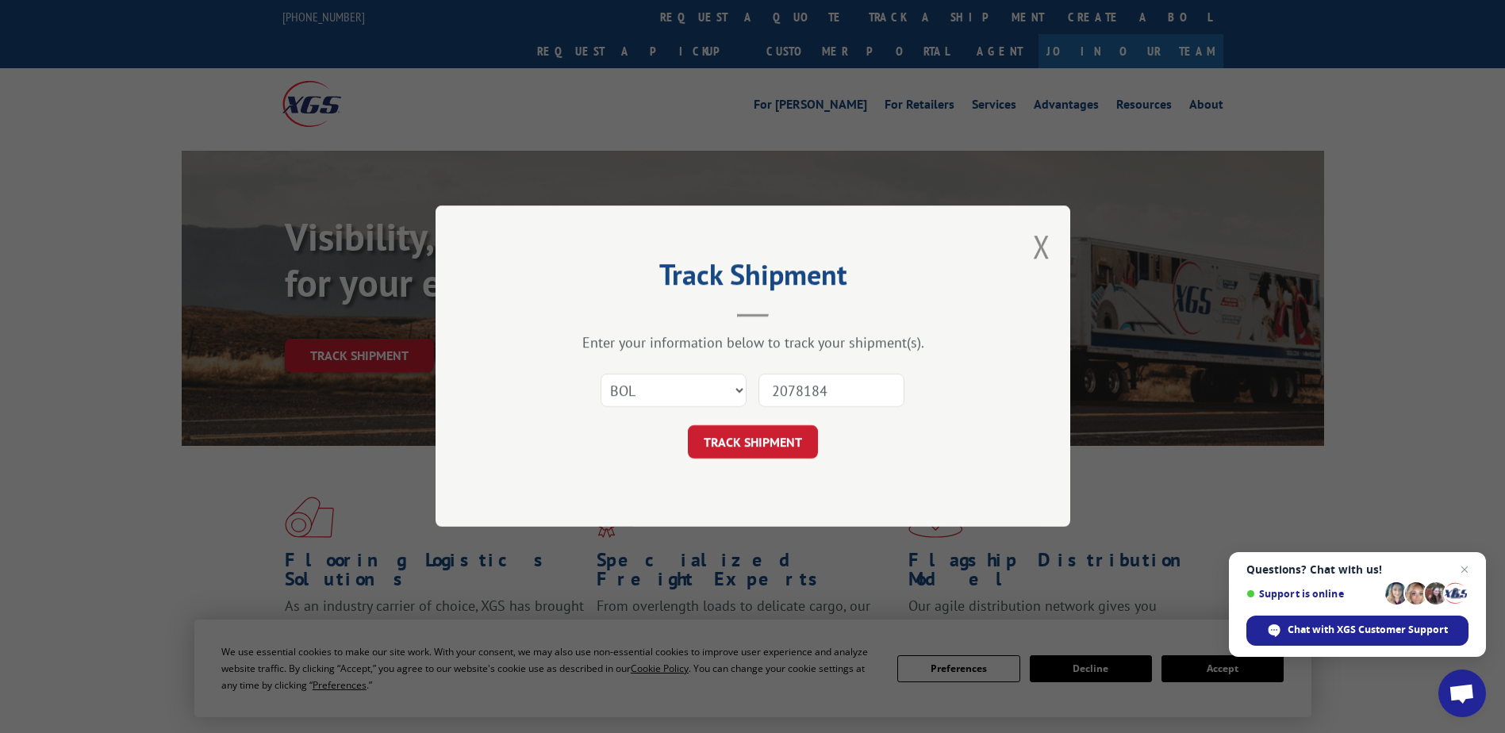
click button "TRACK SHIPMENT" at bounding box center [753, 442] width 130 height 33
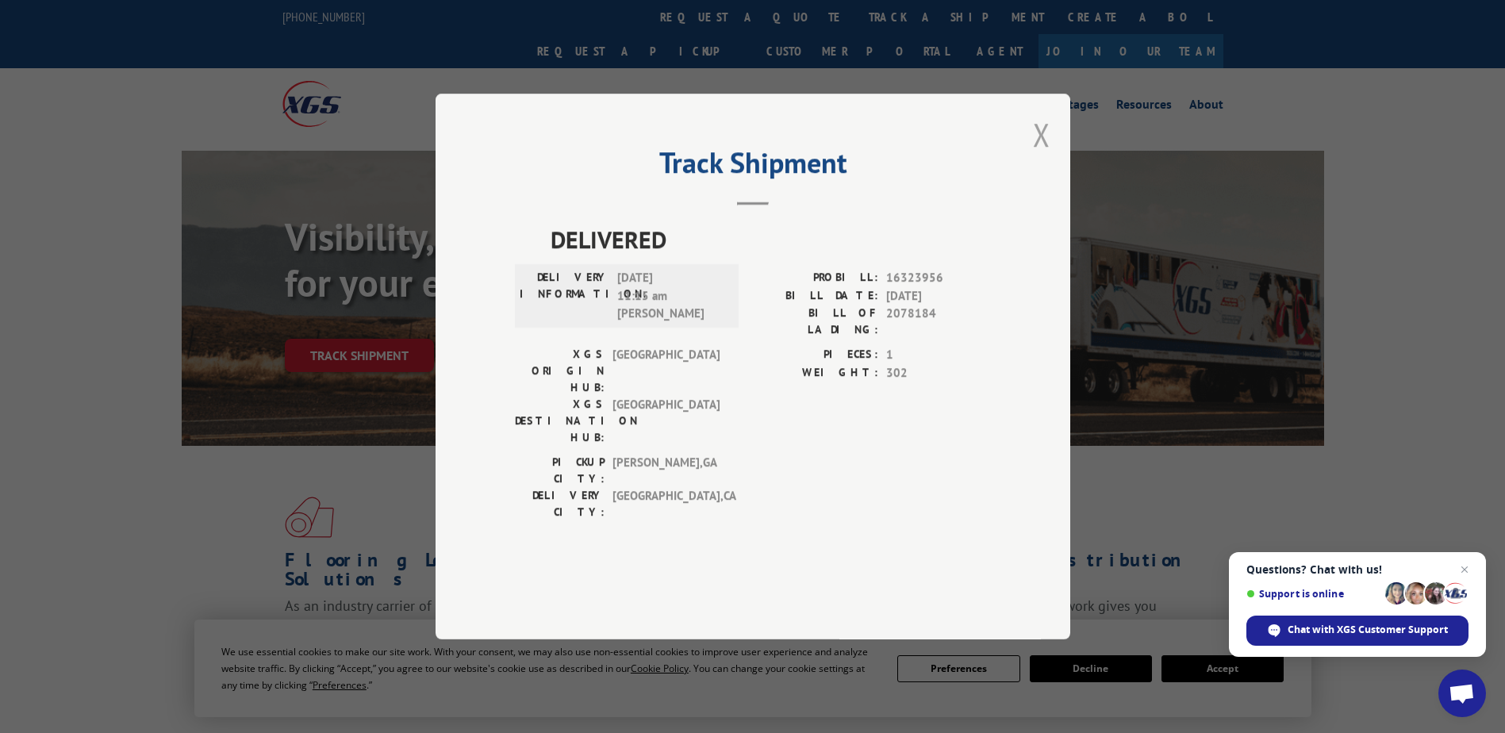
click at [1046, 155] on button "Close modal" at bounding box center [1041, 134] width 17 height 42
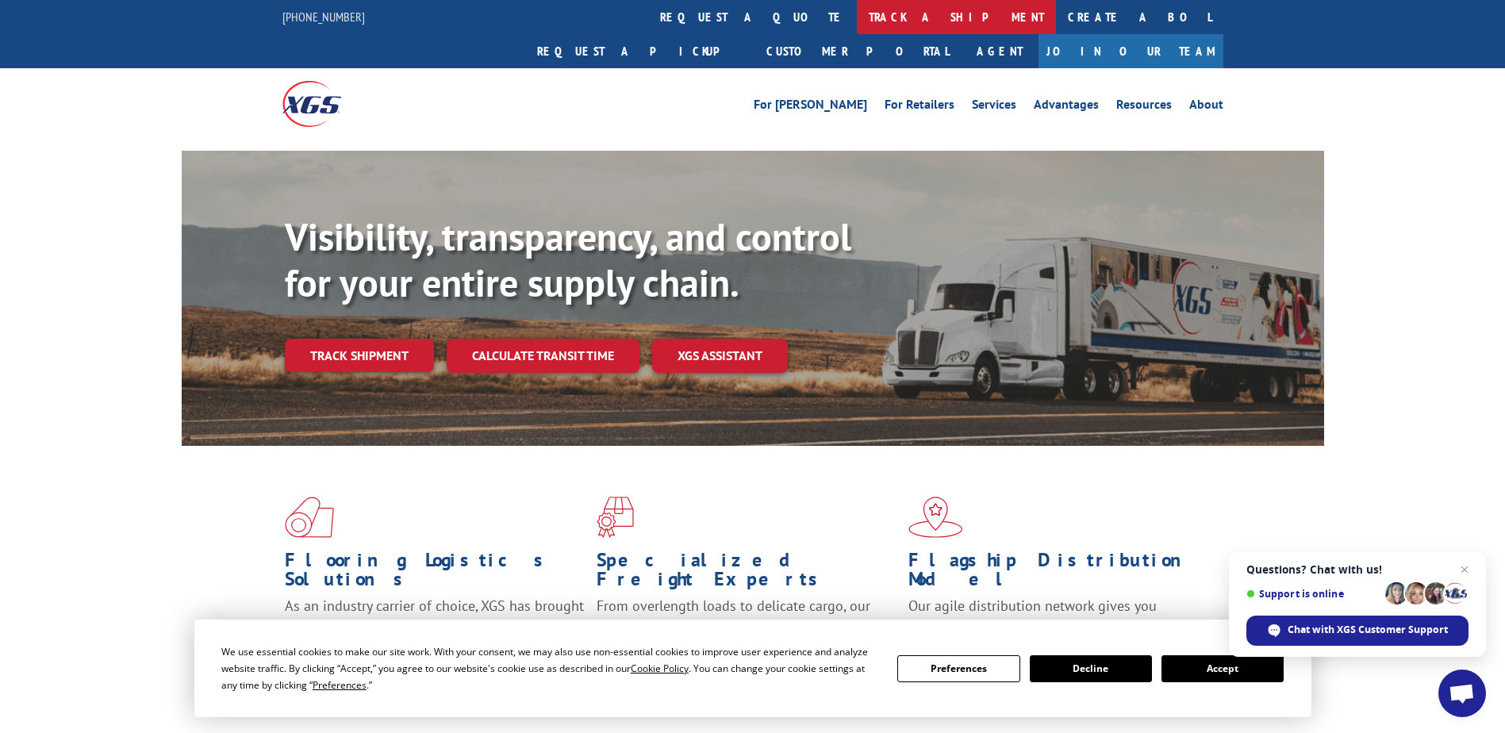
click at [857, 19] on link "track a shipment" at bounding box center [956, 17] width 199 height 34
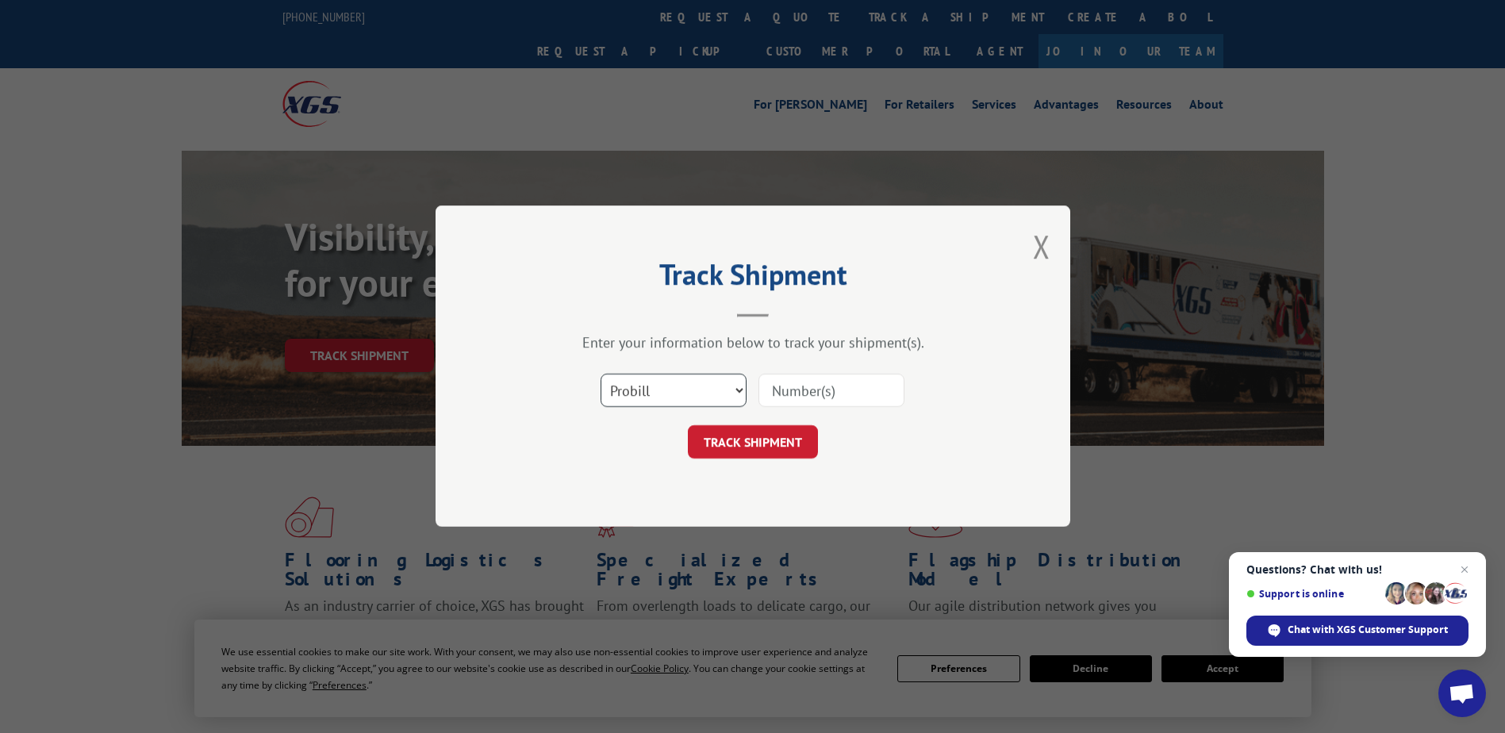
click at [654, 397] on select "Select category... Probill BOL PO" at bounding box center [674, 390] width 146 height 33
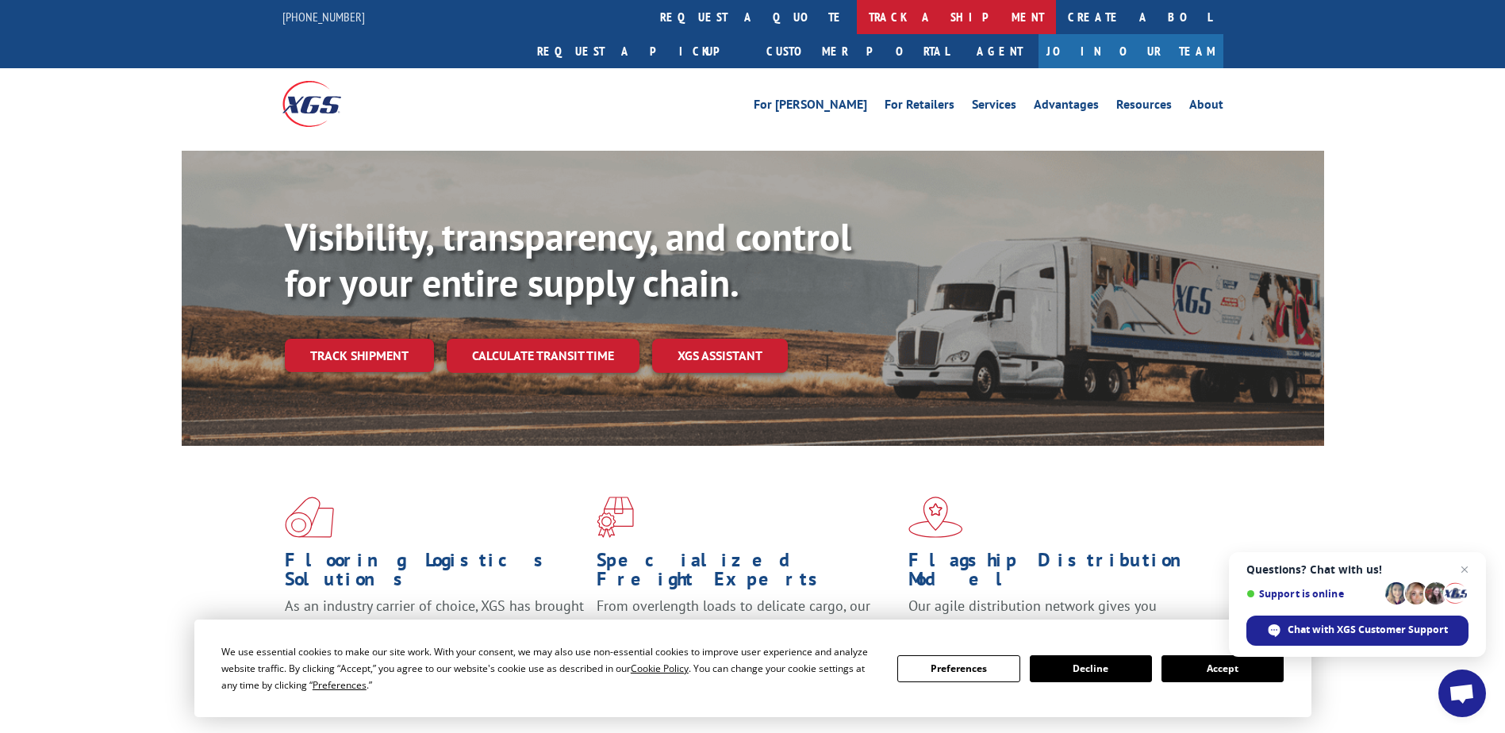
click at [857, 7] on link "track a shipment" at bounding box center [956, 17] width 199 height 34
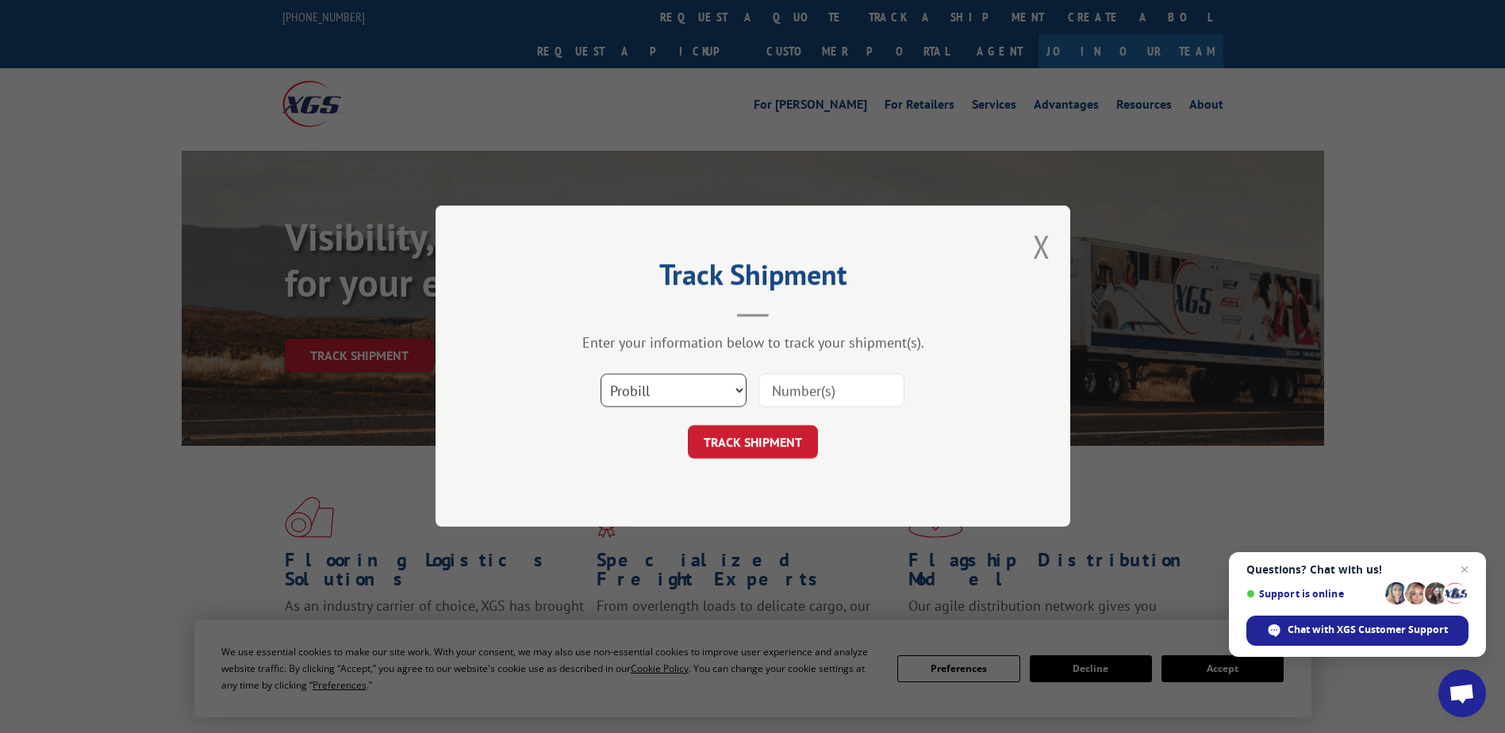
click at [656, 388] on select "Select category... Probill BOL PO" at bounding box center [674, 390] width 146 height 33
select select "bol"
click at [601, 374] on select "Select category... Probill BOL PO" at bounding box center [674, 390] width 146 height 33
click at [762, 403] on input at bounding box center [831, 390] width 146 height 33
type input "3578925"
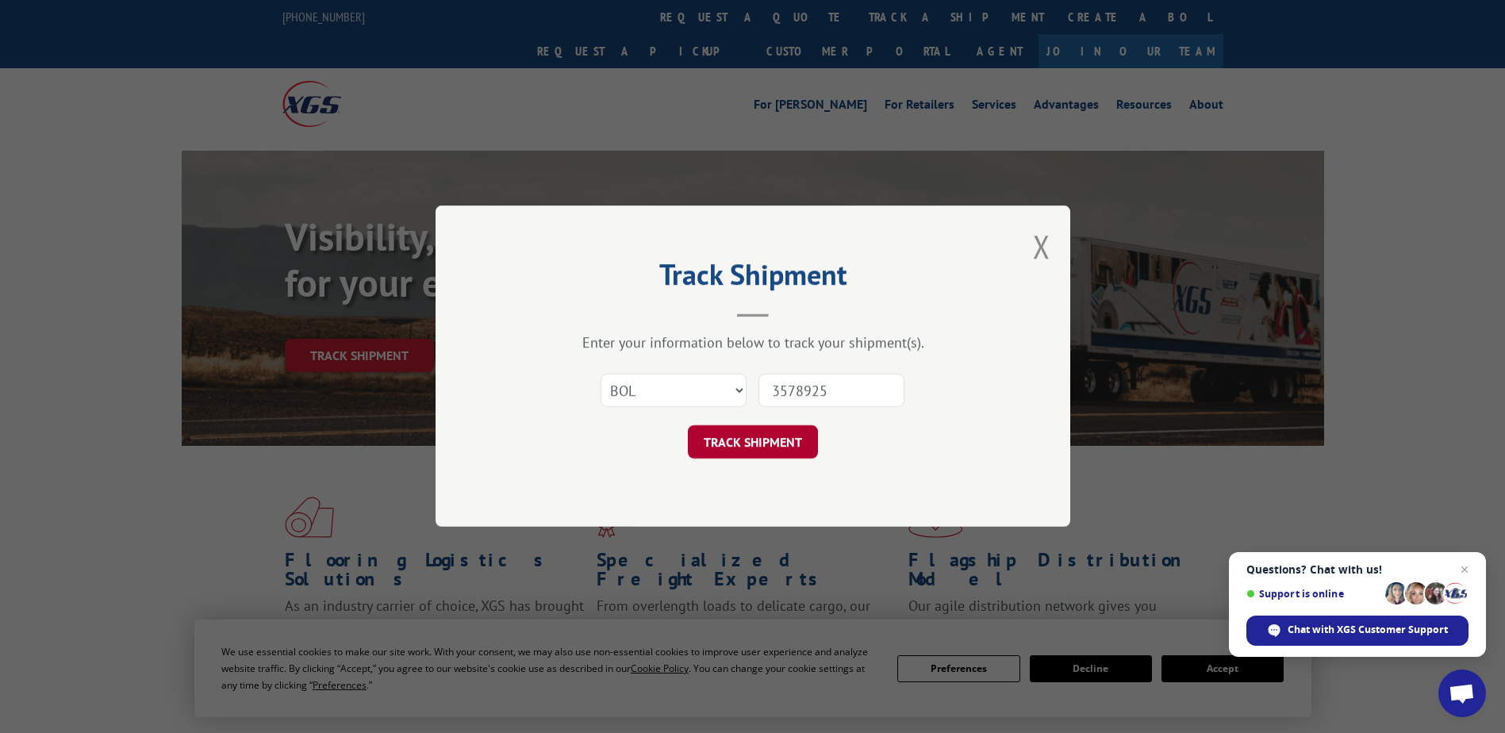
click button "TRACK SHIPMENT" at bounding box center [753, 442] width 130 height 33
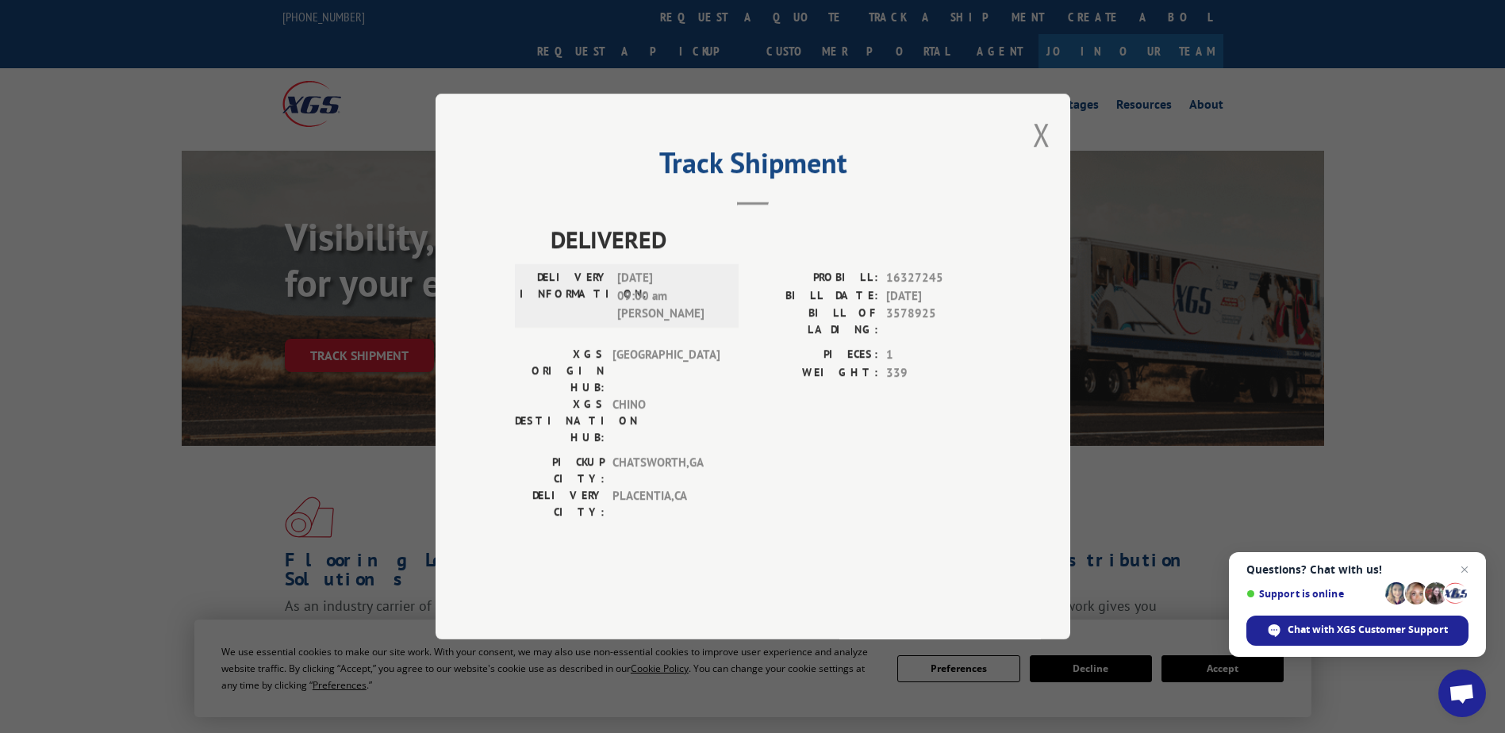
click at [1036, 203] on div "Track Shipment DELIVERED DELIVERY INFORMATION: 04/25/2025 09:00 am Richard PROB…" at bounding box center [753, 367] width 635 height 546
click at [1034, 155] on button "Close modal" at bounding box center [1041, 134] width 17 height 42
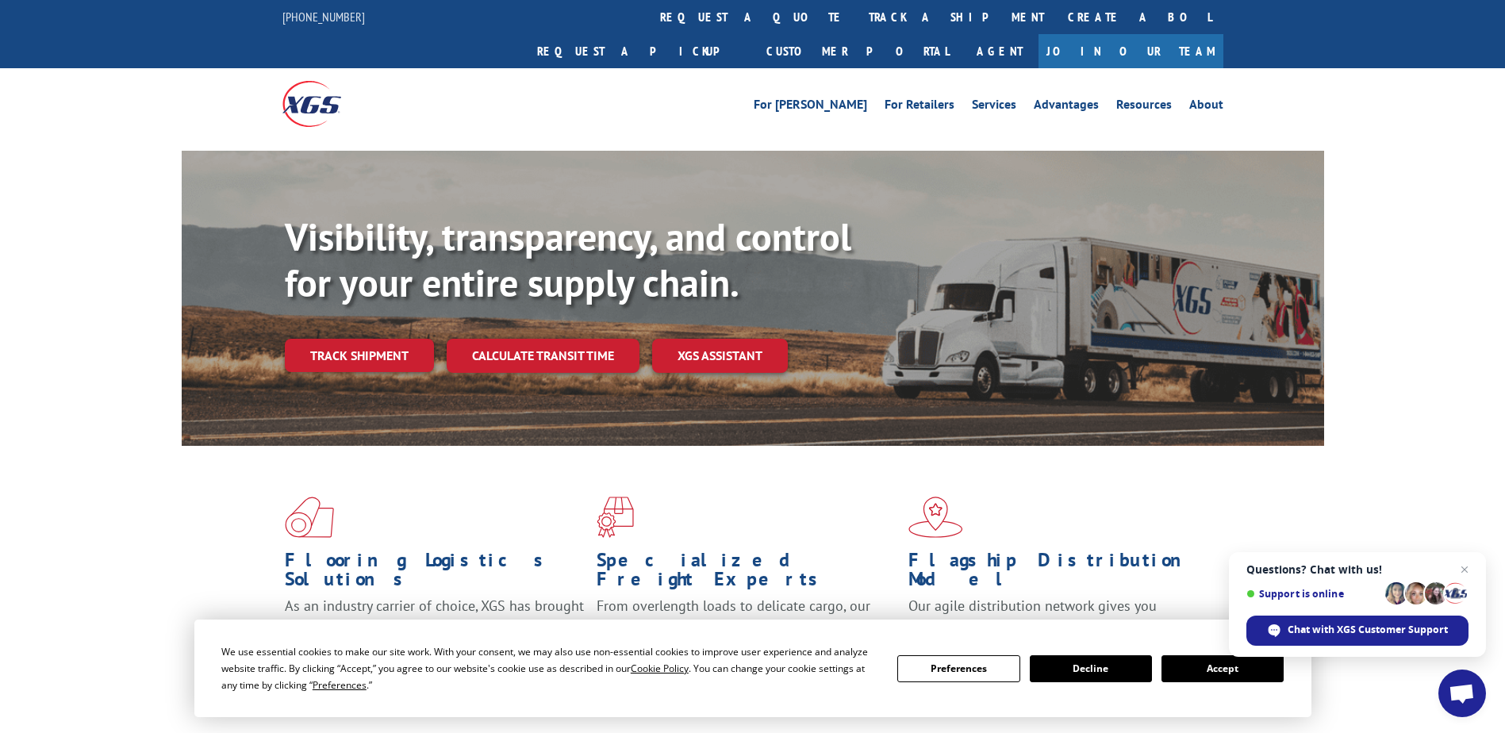
click at [857, 4] on link "track a shipment" at bounding box center [956, 17] width 199 height 34
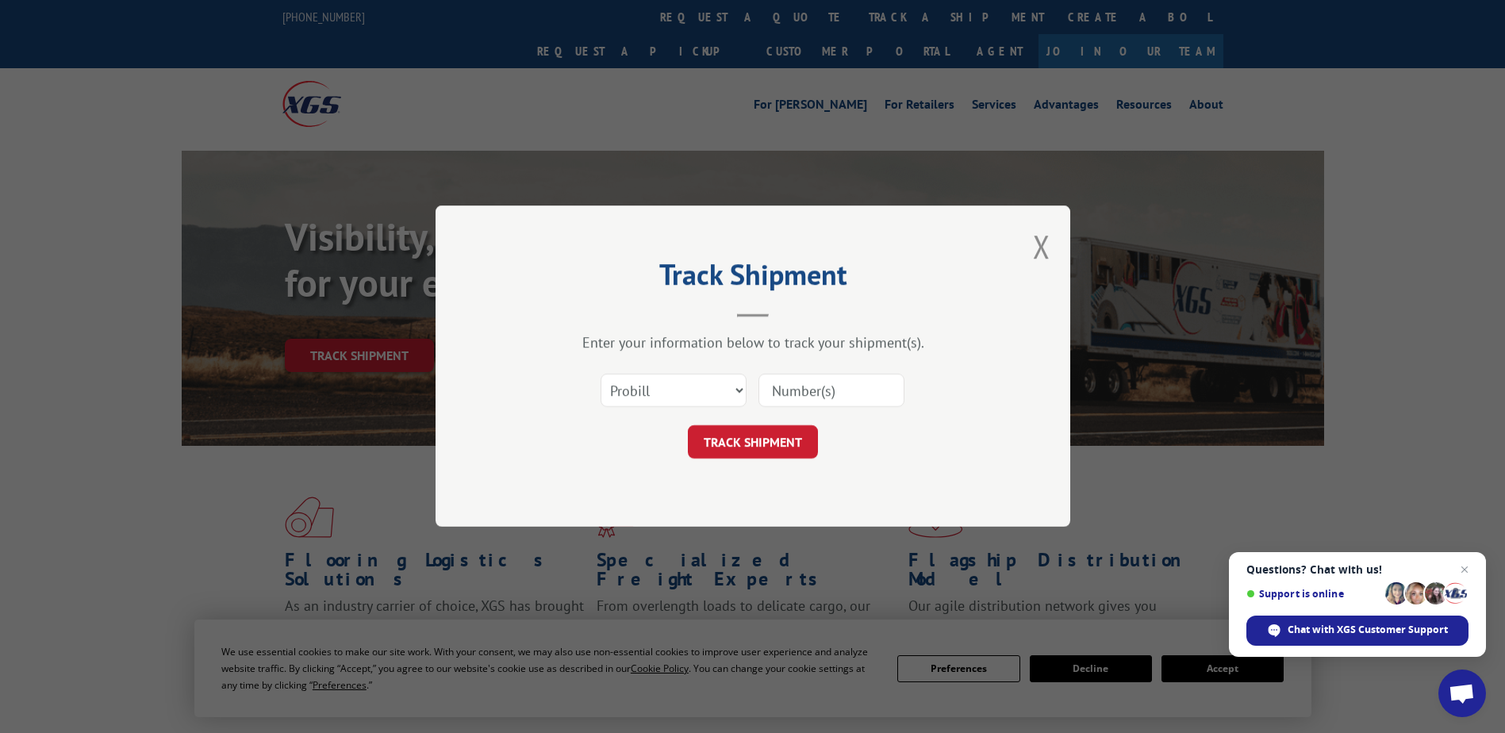
click at [819, 401] on input at bounding box center [831, 390] width 146 height 33
type input "16327245"
click button "TRACK SHIPMENT" at bounding box center [753, 442] width 130 height 33
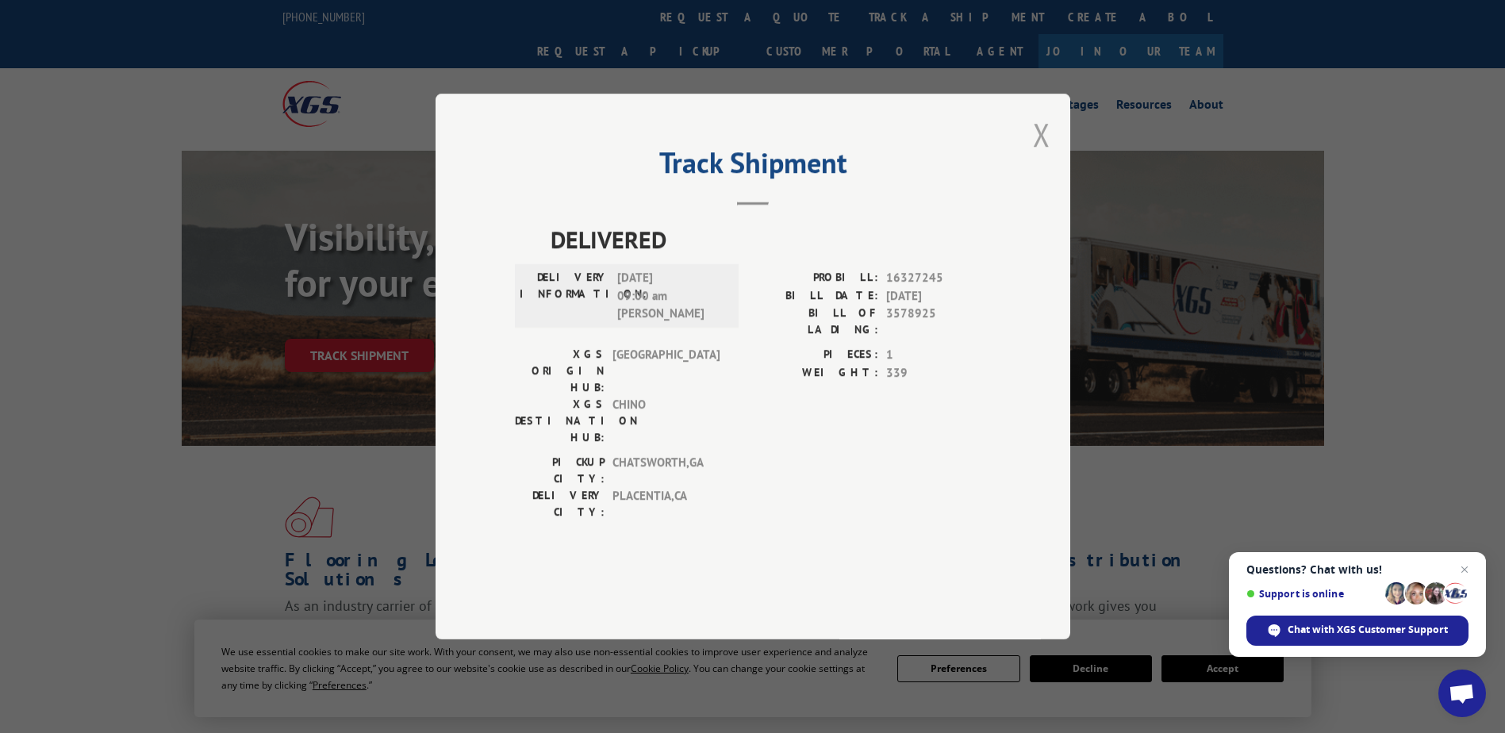
click at [1043, 155] on button "Close modal" at bounding box center [1041, 134] width 17 height 42
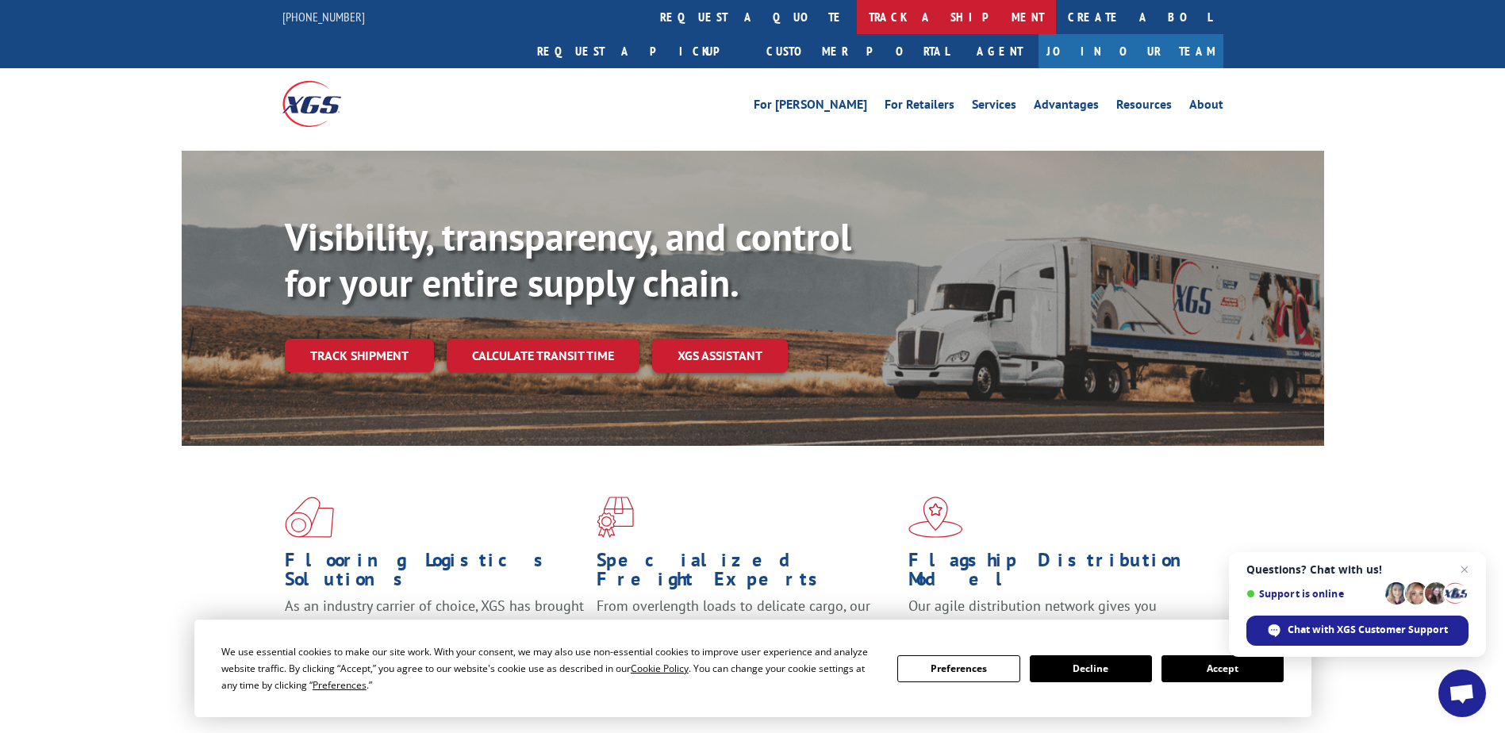
click at [857, 15] on link "track a shipment" at bounding box center [956, 17] width 199 height 34
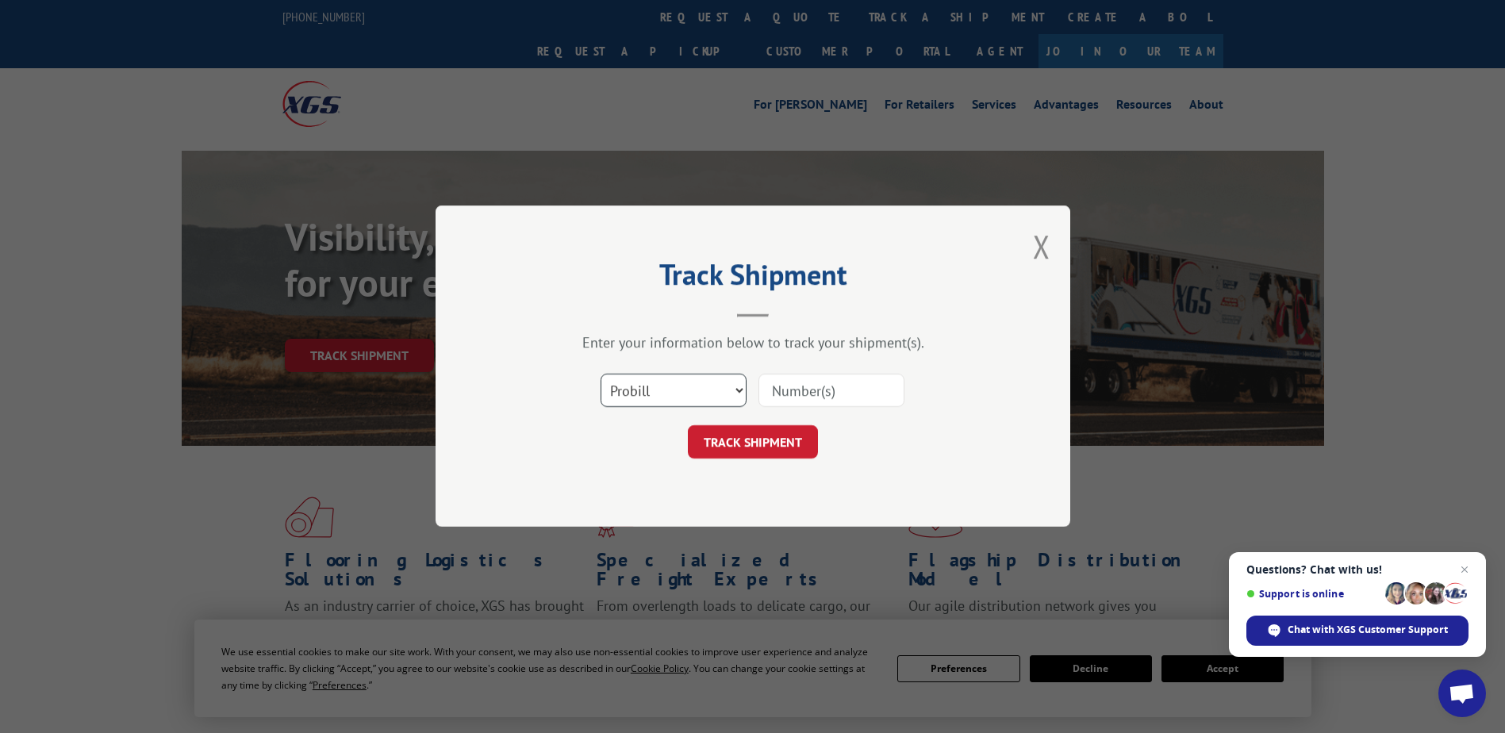
click at [693, 394] on select "Select category... Probill BOL PO" at bounding box center [674, 390] width 146 height 33
select select "bol"
click at [601, 374] on select "Select category... Probill BOL PO" at bounding box center [674, 390] width 146 height 33
click at [866, 398] on input at bounding box center [831, 390] width 146 height 33
type input "2"
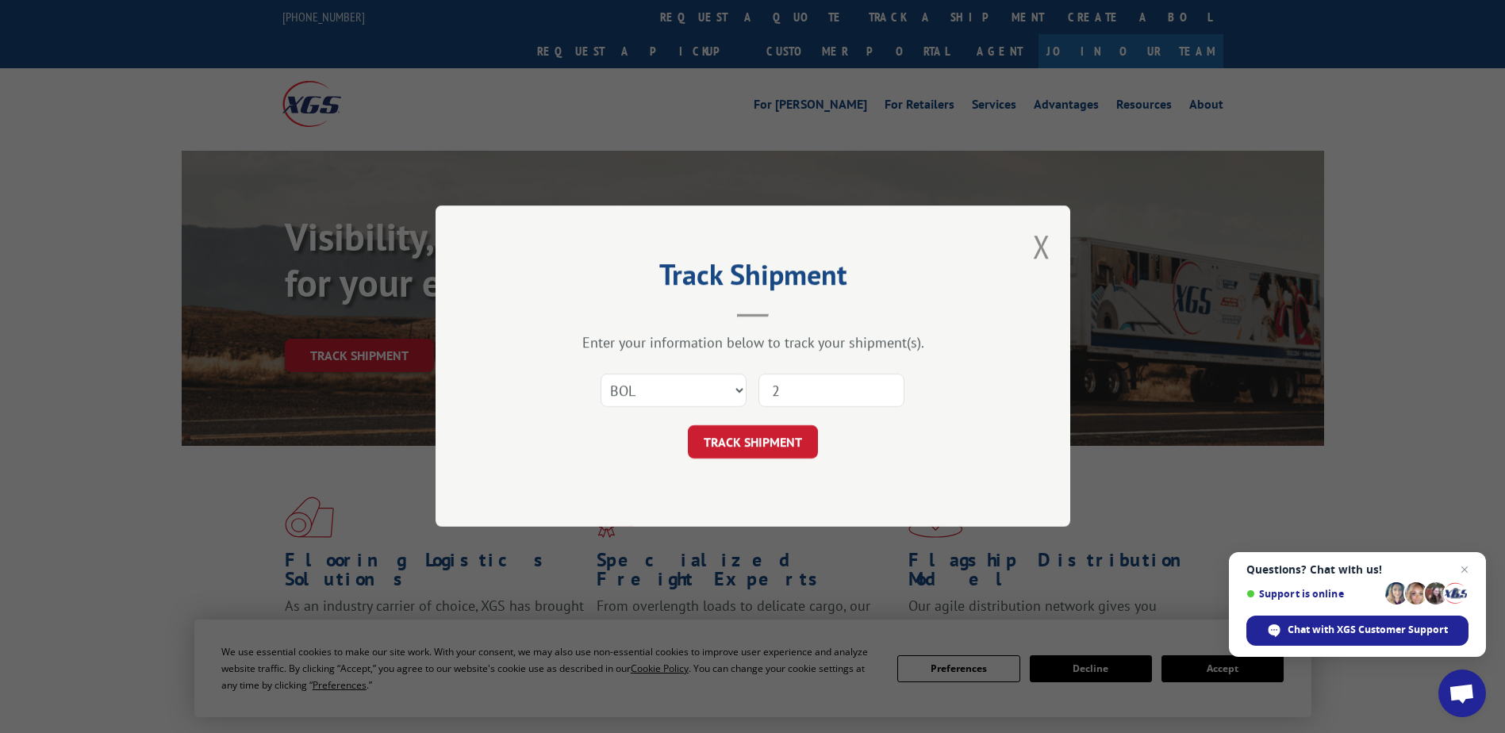
click at [822, 390] on input "2" at bounding box center [831, 390] width 146 height 33
click at [695, 392] on select "Select category... Probill BOL PO" at bounding box center [674, 390] width 146 height 33
select select "probill"
click at [601, 374] on select "Select category... Probill BOL PO" at bounding box center [674, 390] width 146 height 33
click at [810, 393] on input at bounding box center [831, 390] width 146 height 33
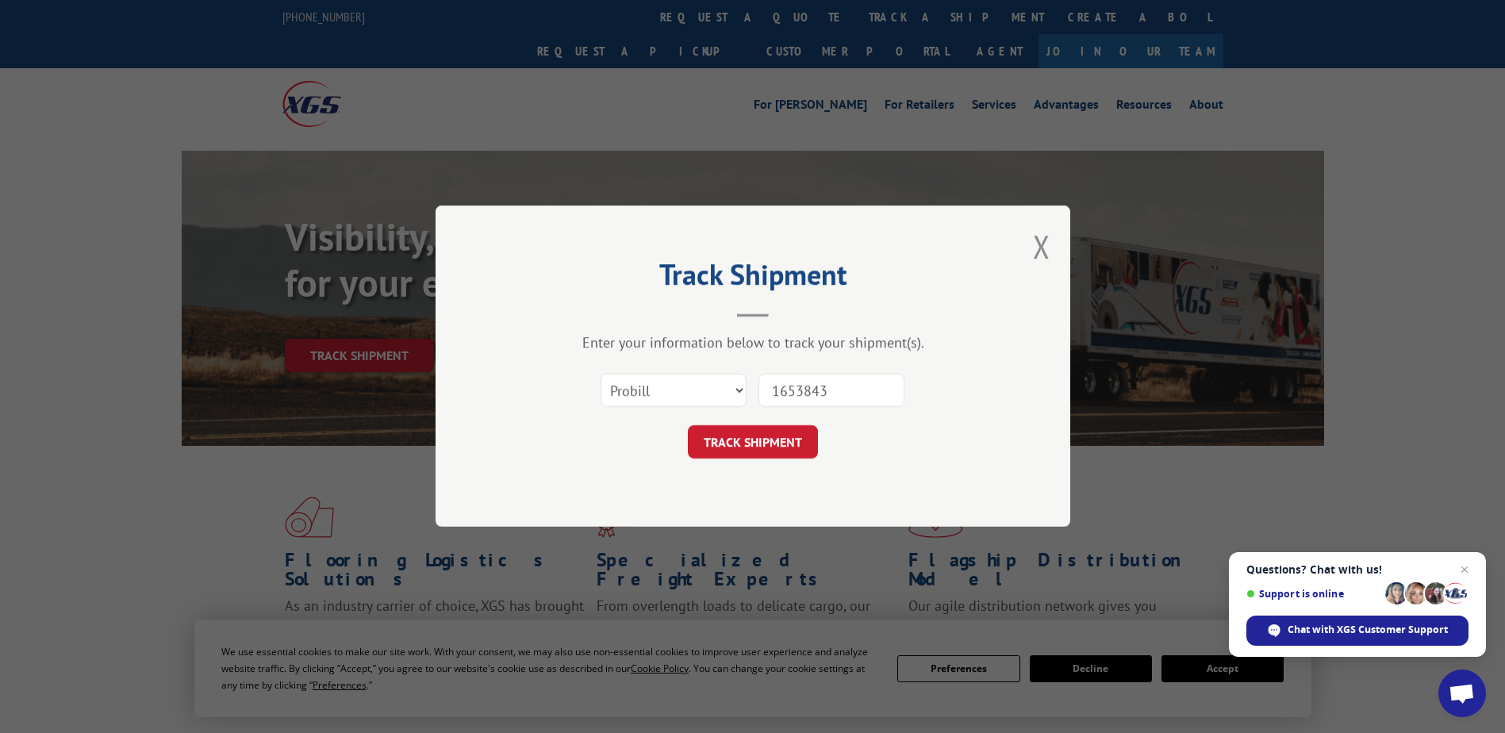
type input "16538436"
click button "TRACK SHIPMENT" at bounding box center [753, 442] width 130 height 33
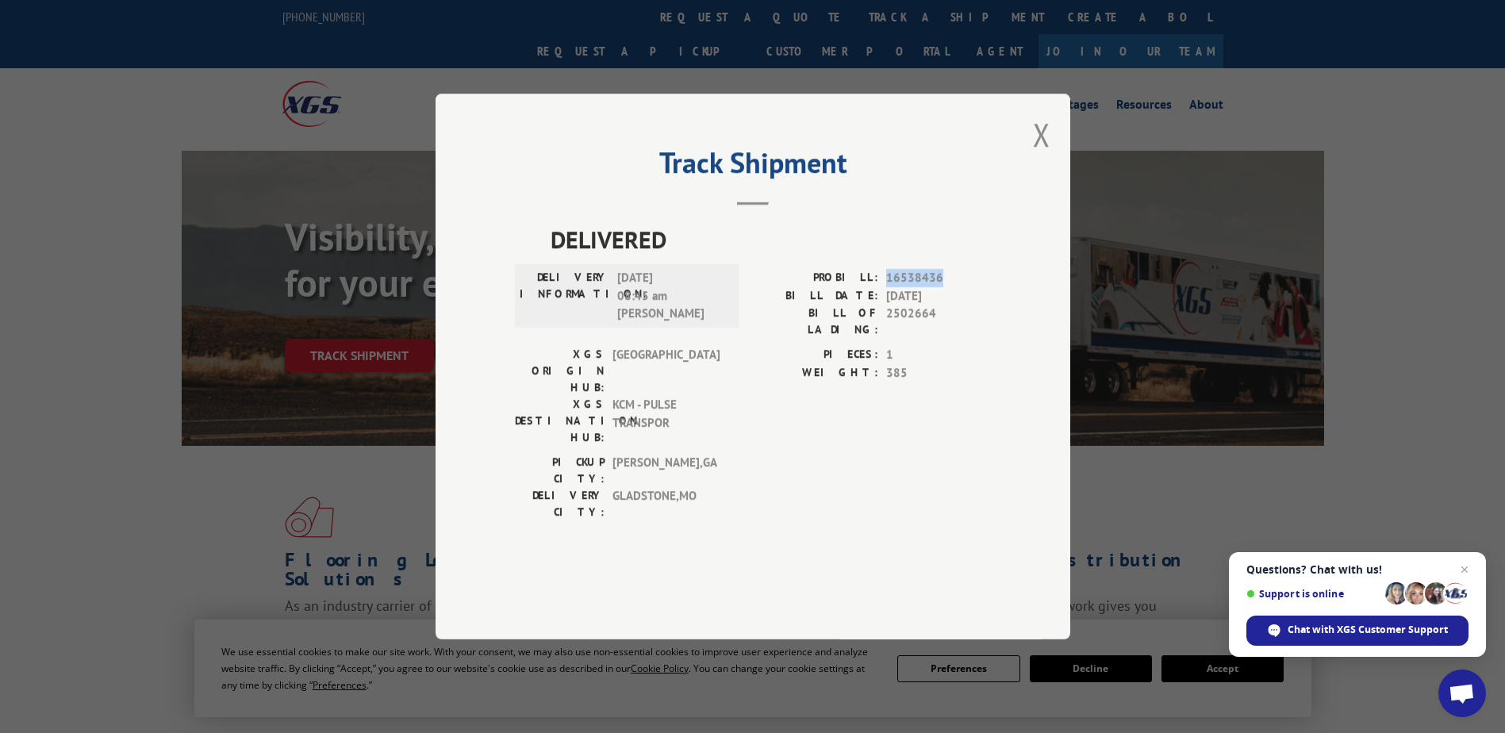
drag, startPoint x: 884, startPoint y: 318, endPoint x: 942, endPoint y: 320, distance: 58.0
click at [942, 287] on div "PROBILL: 16538436" at bounding box center [872, 278] width 238 height 18
drag, startPoint x: 942, startPoint y: 320, endPoint x: 931, endPoint y: 313, distance: 13.2
copy span "16538436"
click at [1037, 155] on button "Close modal" at bounding box center [1041, 134] width 17 height 42
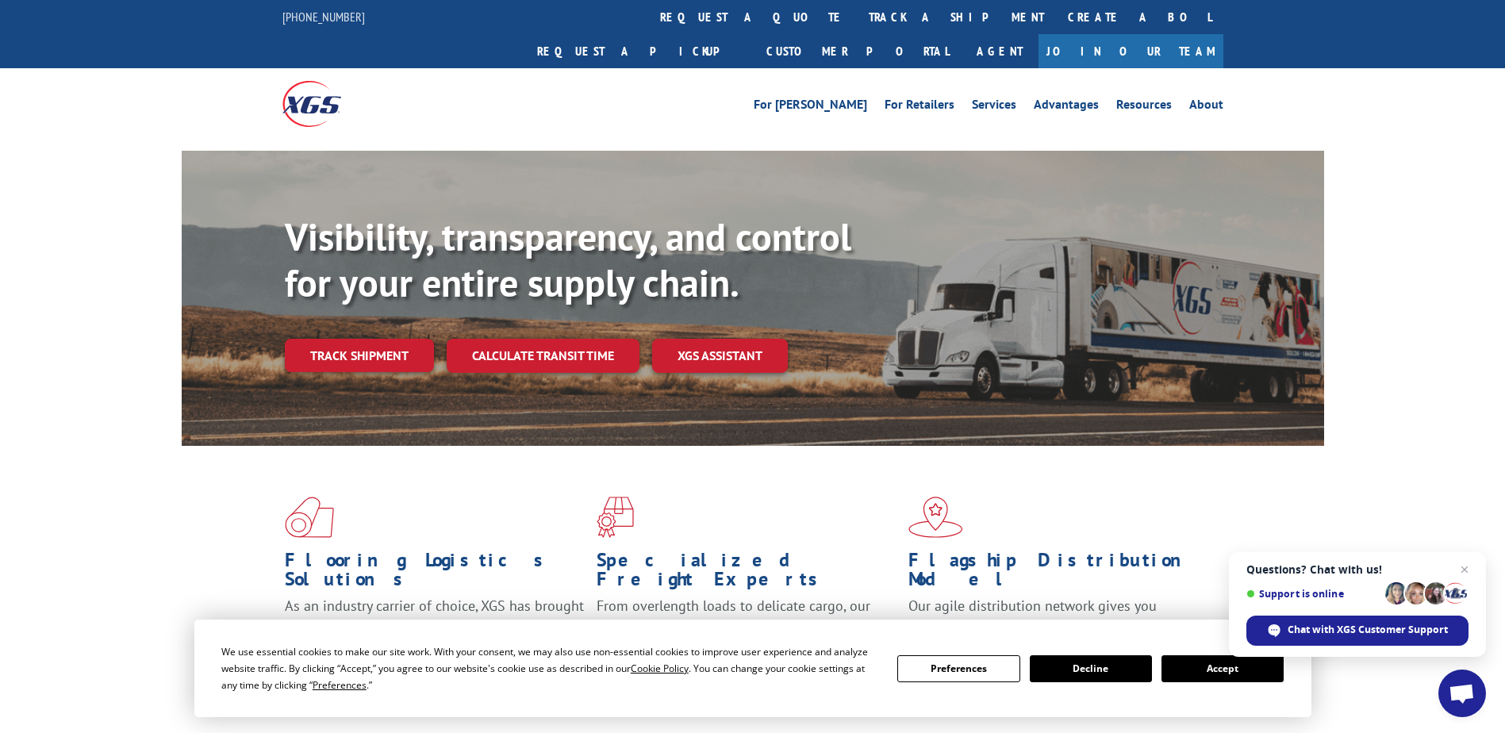
click at [857, 22] on link "track a shipment" at bounding box center [956, 17] width 199 height 34
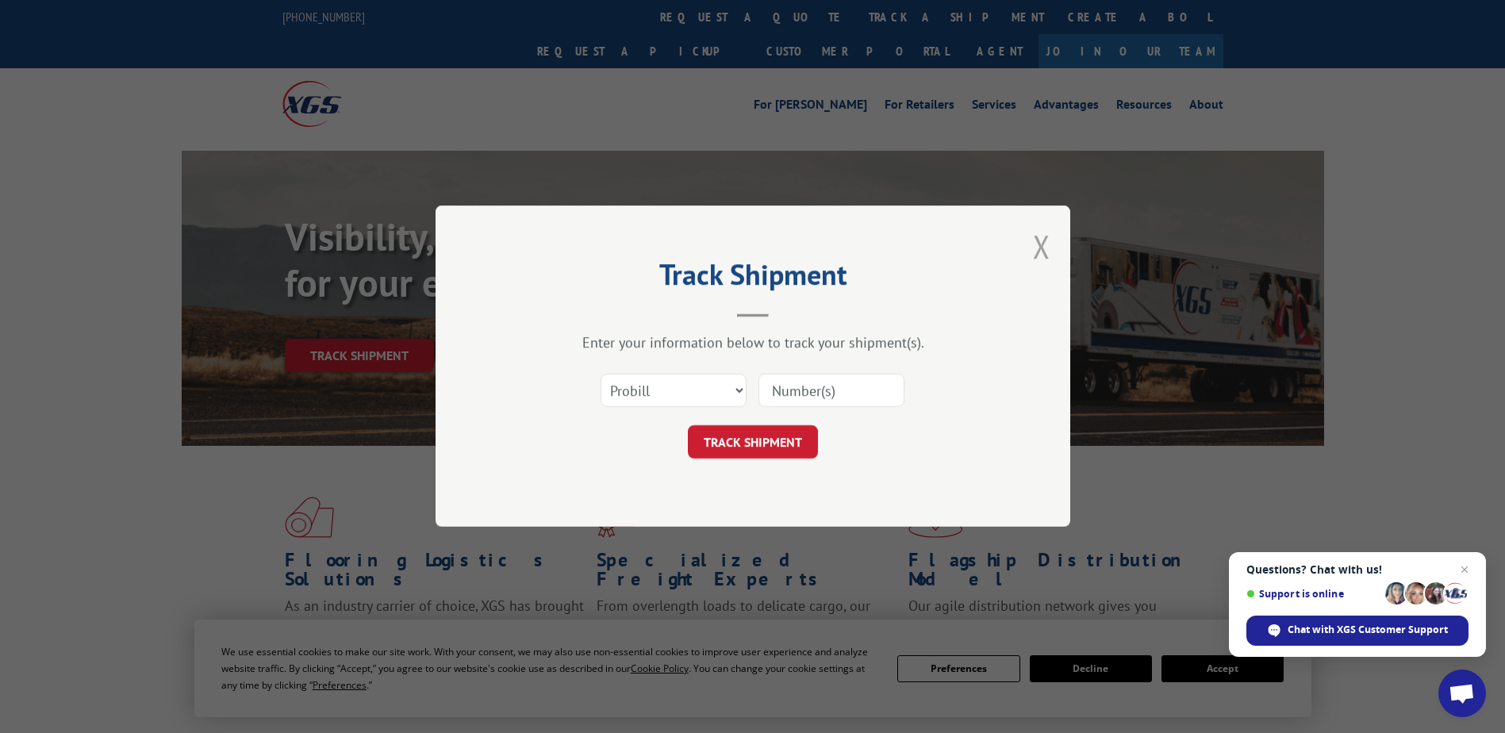
click at [1046, 251] on button "Close modal" at bounding box center [1041, 246] width 17 height 42
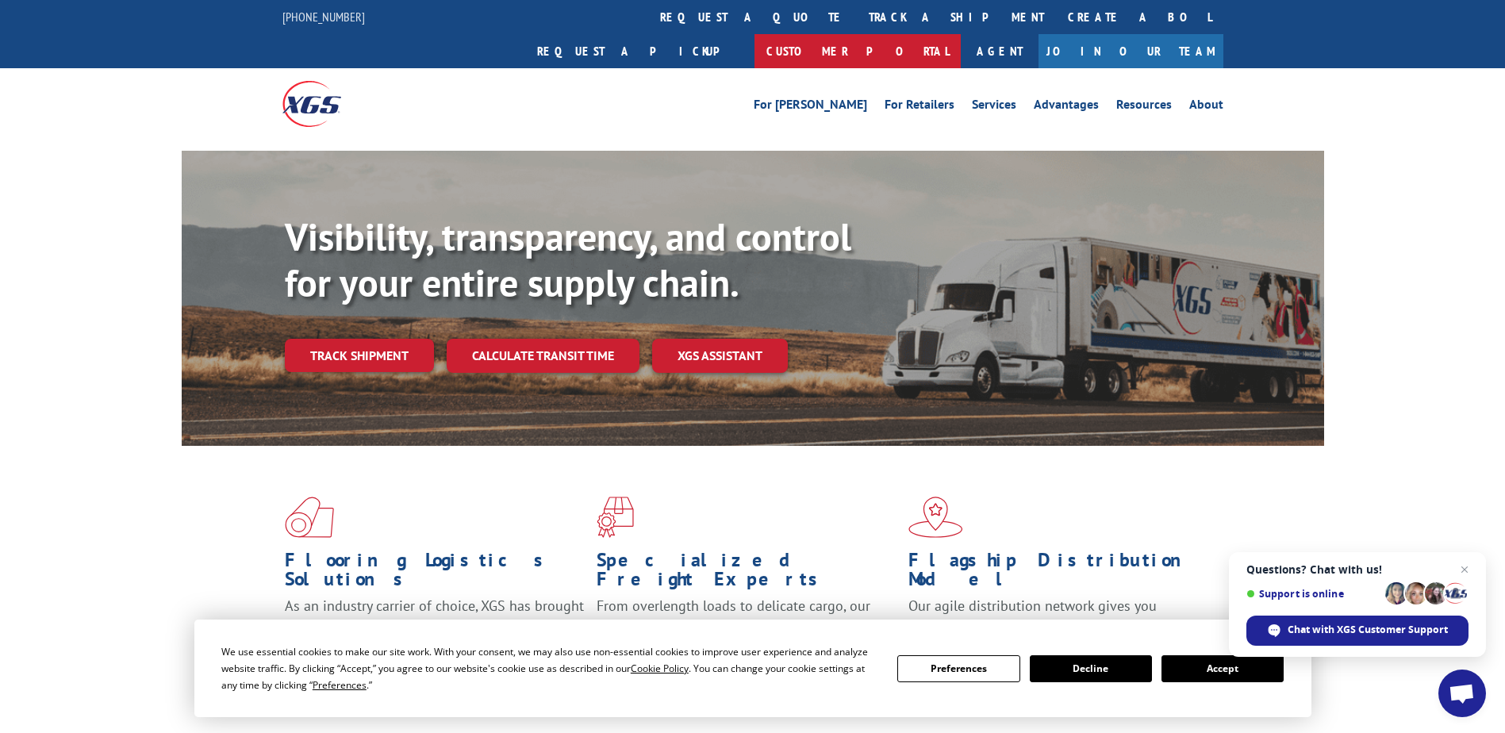
click at [961, 34] on link "Customer Portal" at bounding box center [857, 51] width 206 height 34
